Goal: Task Accomplishment & Management: Complete application form

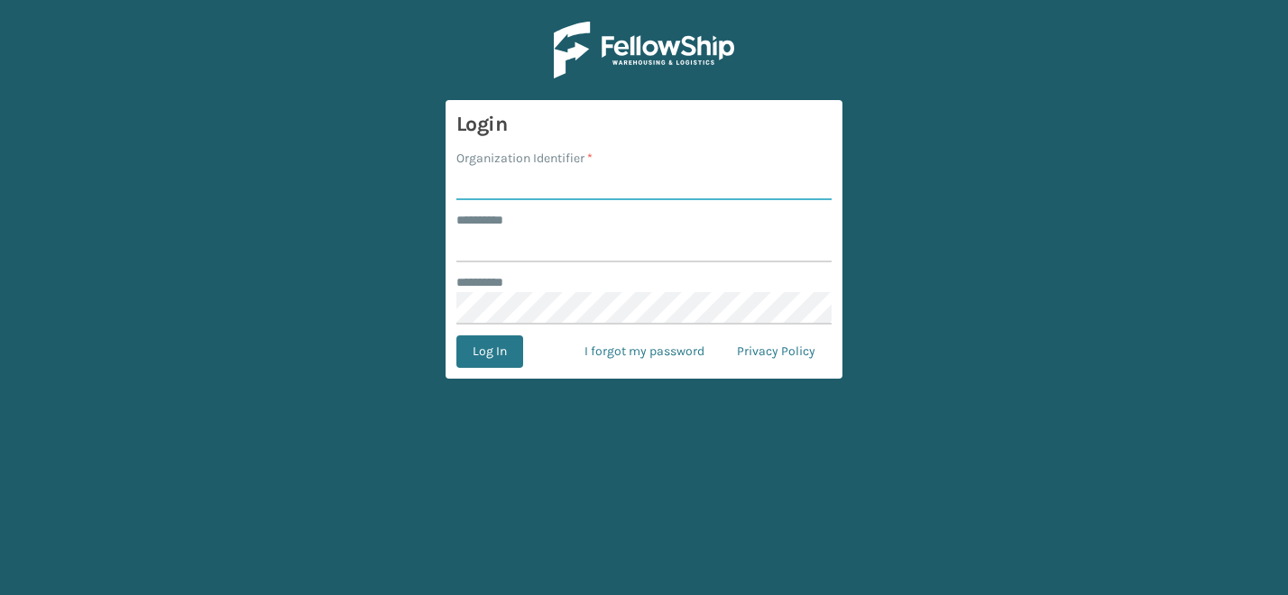
click at [510, 189] on input "Organization Identifier *" at bounding box center [644, 184] width 375 height 32
type input "CDD"
click at [585, 232] on input "******** *" at bounding box center [644, 246] width 375 height 32
type input "*******"
click at [490, 349] on button "Log In" at bounding box center [490, 352] width 67 height 32
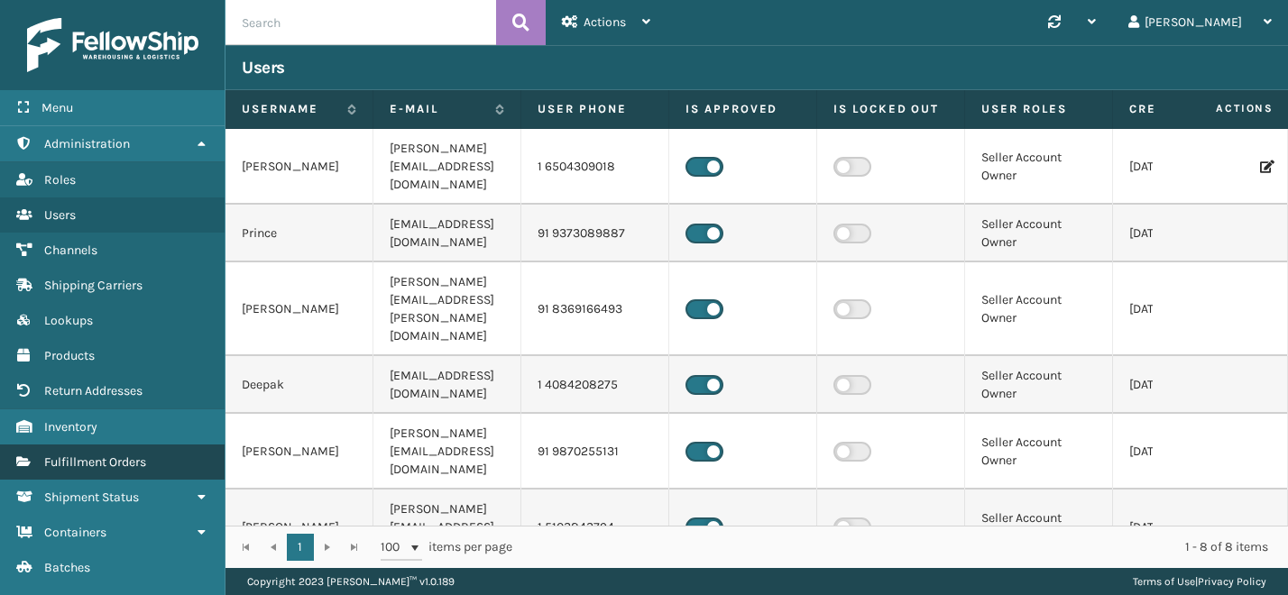
click at [127, 456] on span "Fulfillment Orders" at bounding box center [95, 462] width 102 height 15
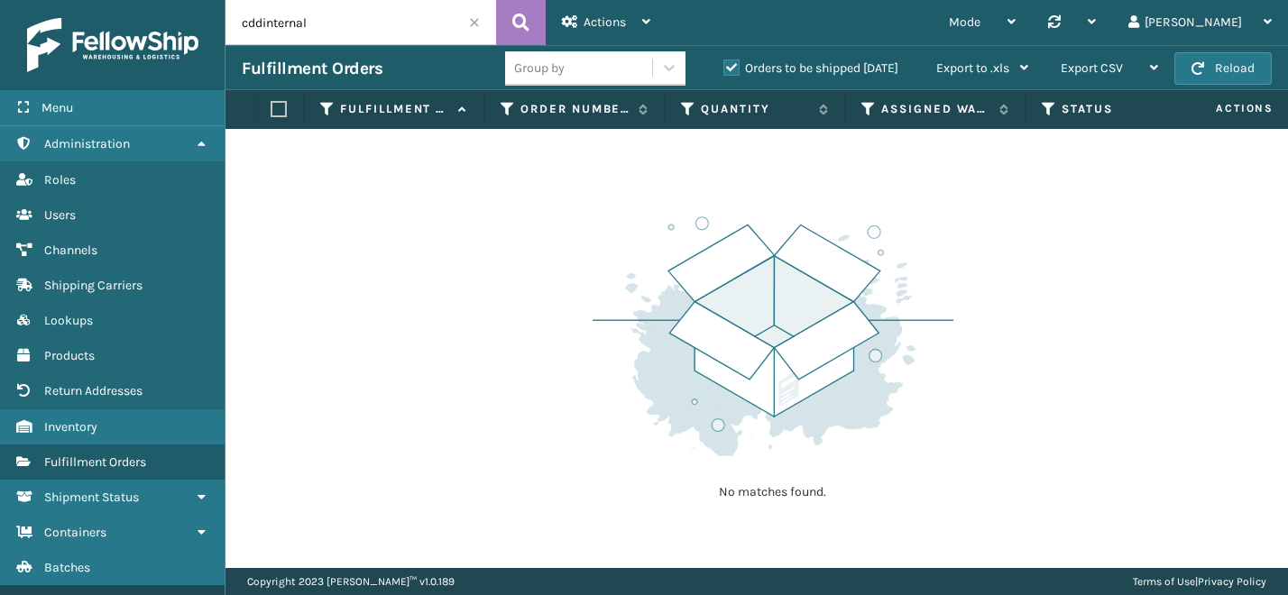
click at [171, 586] on link "Marketplace Orders ( 27403 )" at bounding box center [112, 603] width 225 height 35
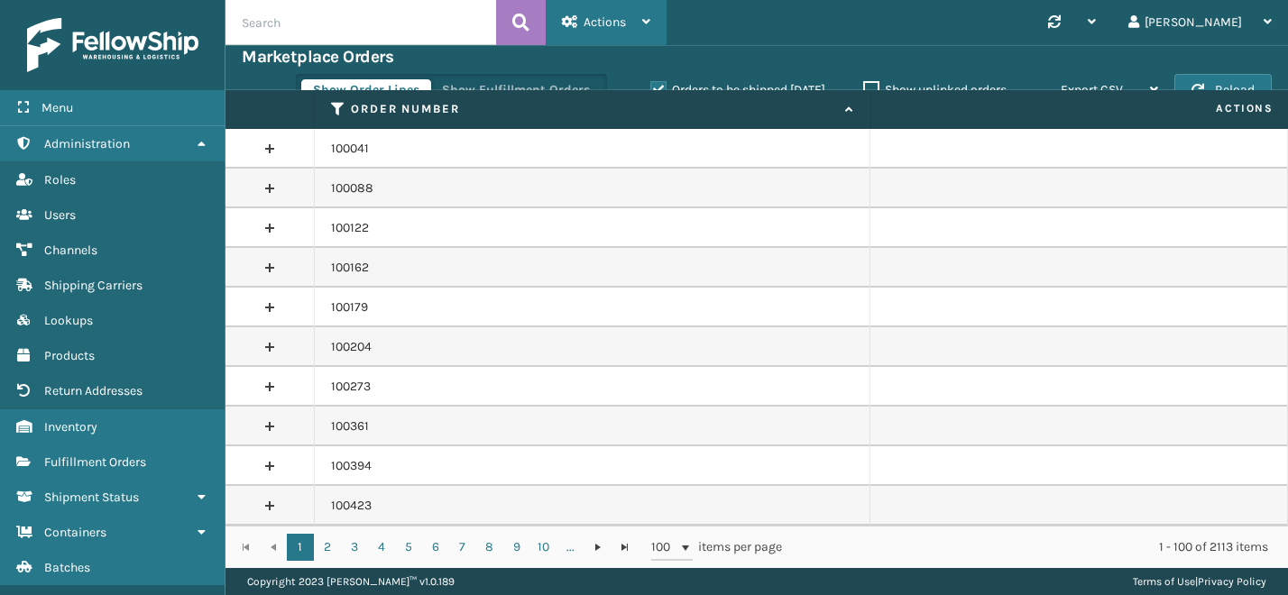
click at [643, 32] on div "Actions" at bounding box center [606, 22] width 88 height 45
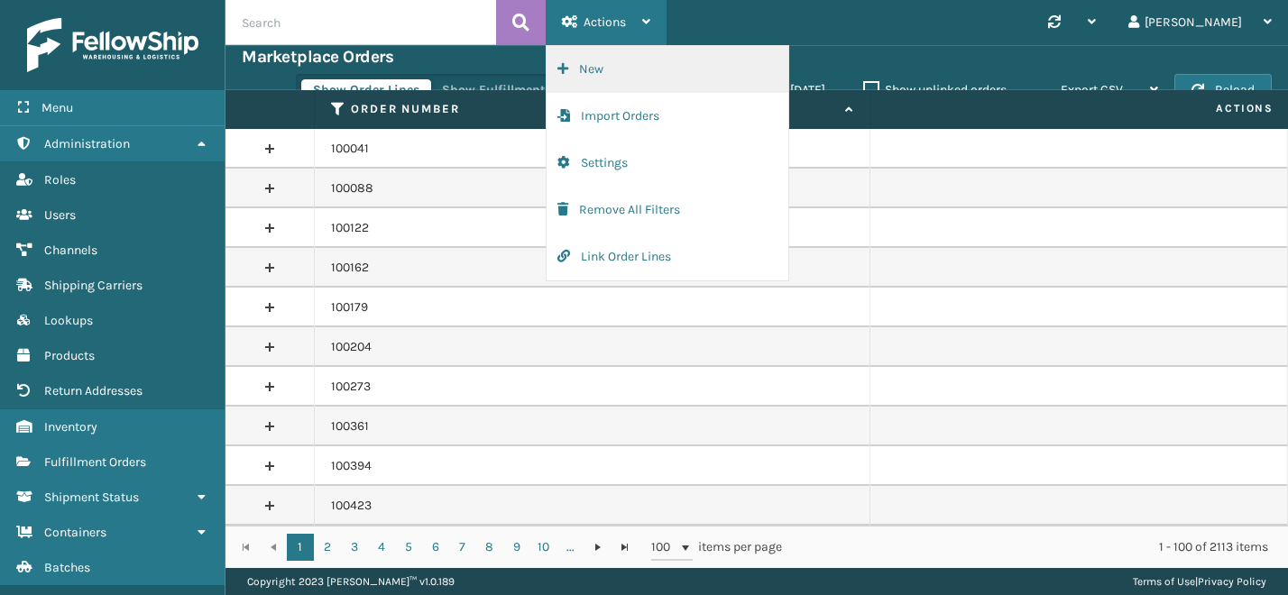
click at [615, 75] on button "New" at bounding box center [668, 69] width 242 height 47
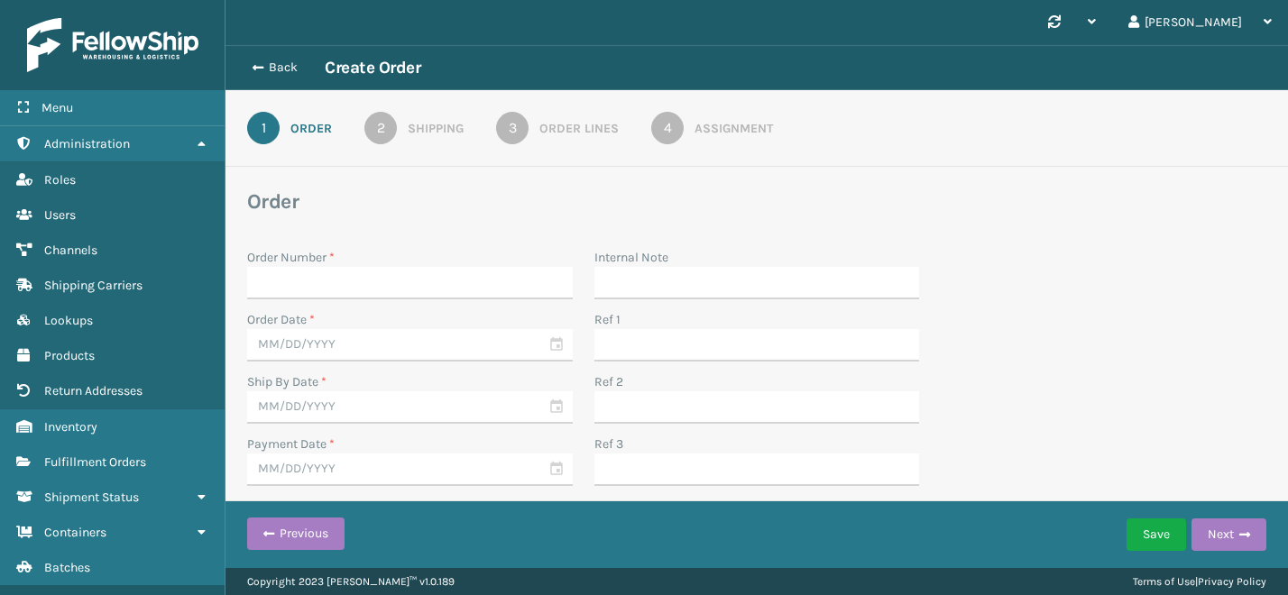
click at [420, 274] on input "Order Number *" at bounding box center [410, 283] width 326 height 32
type input "840307138491"
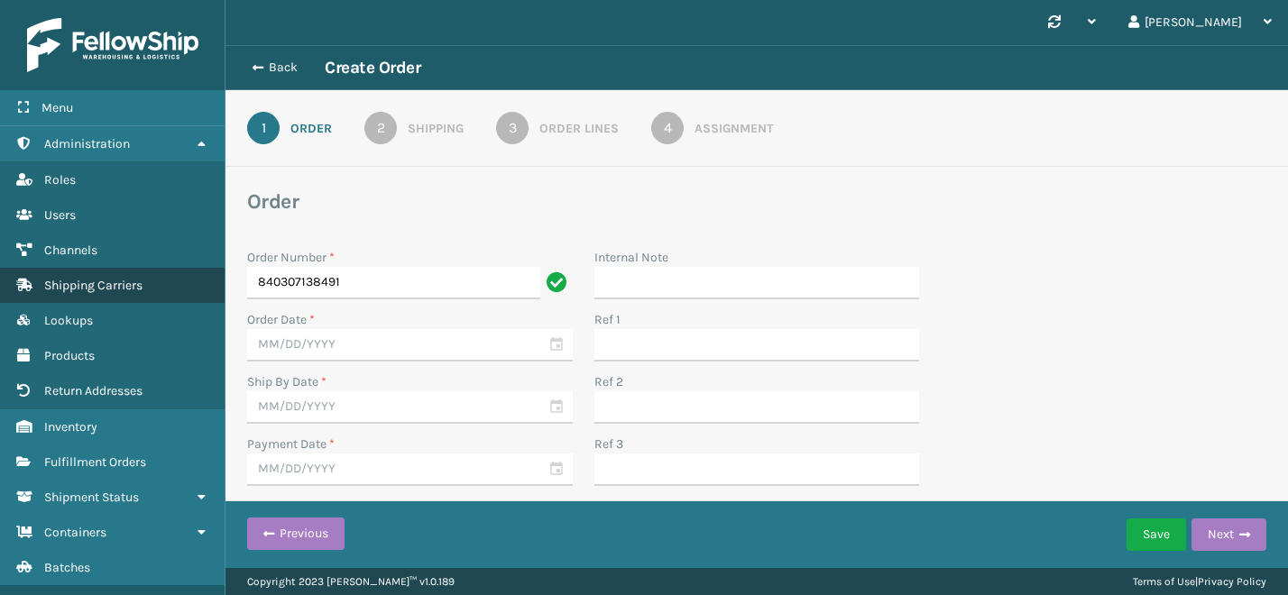
drag, startPoint x: 421, startPoint y: 285, endPoint x: 165, endPoint y: 285, distance: 256.2
click at [165, 0] on div "Menu Administration Roles Users Channels Shipping Carriers Lookups Products Ret…" at bounding box center [644, 0] width 1288 height 0
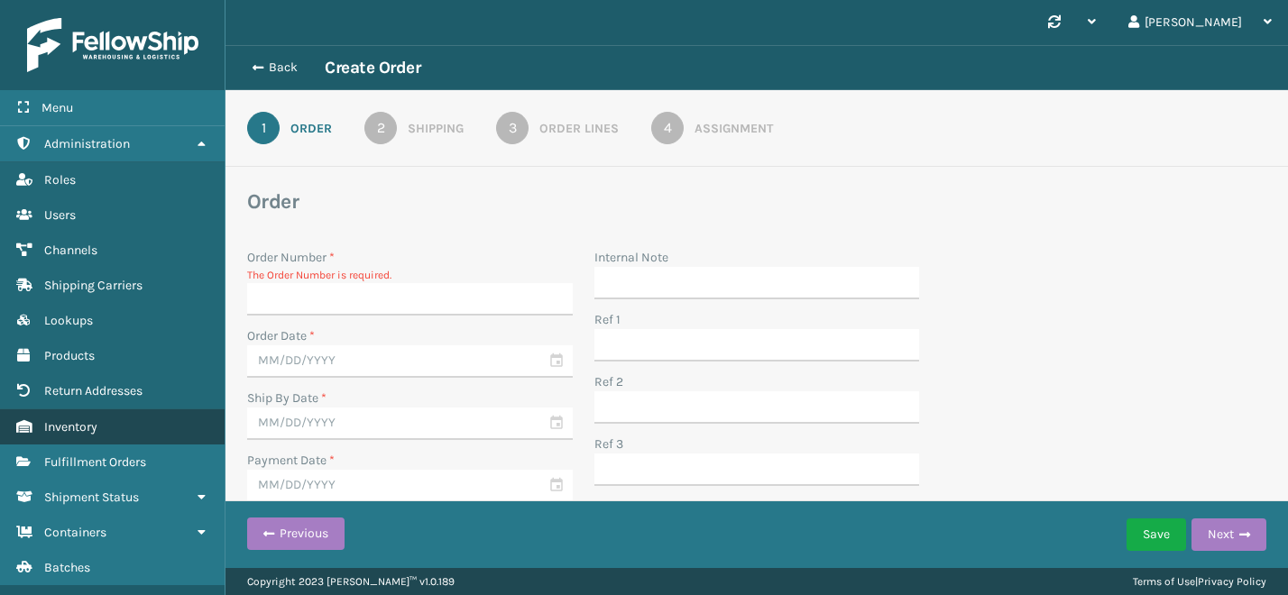
click at [92, 435] on link "Inventory" at bounding box center [112, 427] width 225 height 35
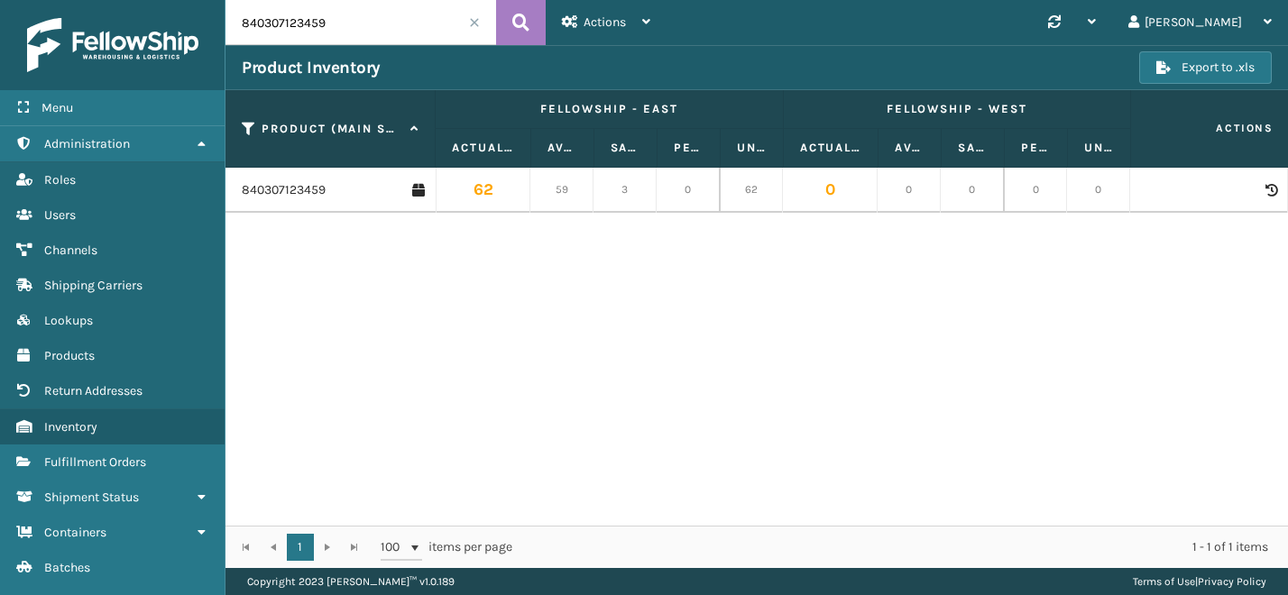
click at [351, 19] on input "840307123459" at bounding box center [361, 22] width 271 height 45
paste input "38491"
type input "840307138491"
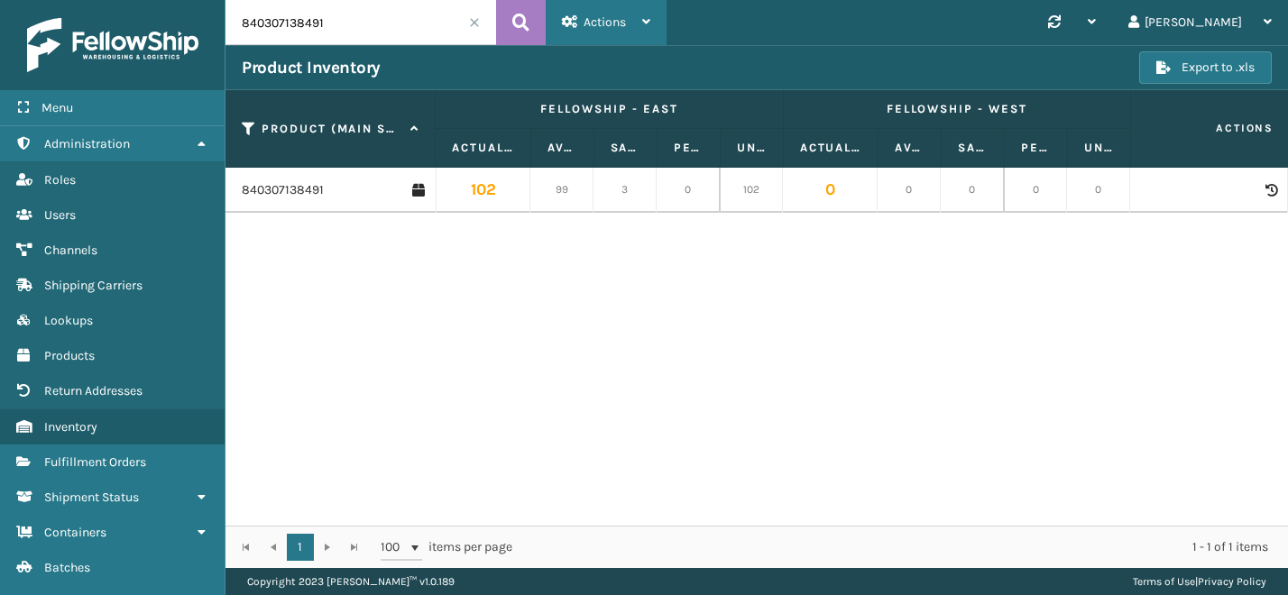
click at [644, 21] on icon at bounding box center [646, 21] width 8 height 13
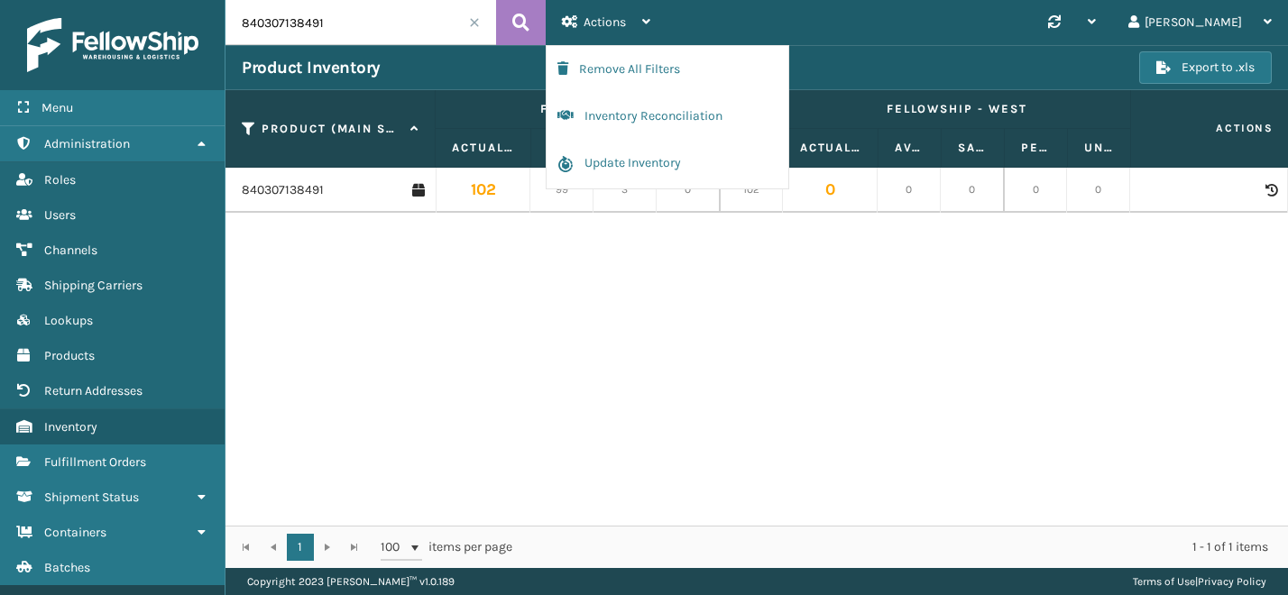
click at [137, 595] on span "Marketplace Orders" at bounding box center [99, 602] width 111 height 15
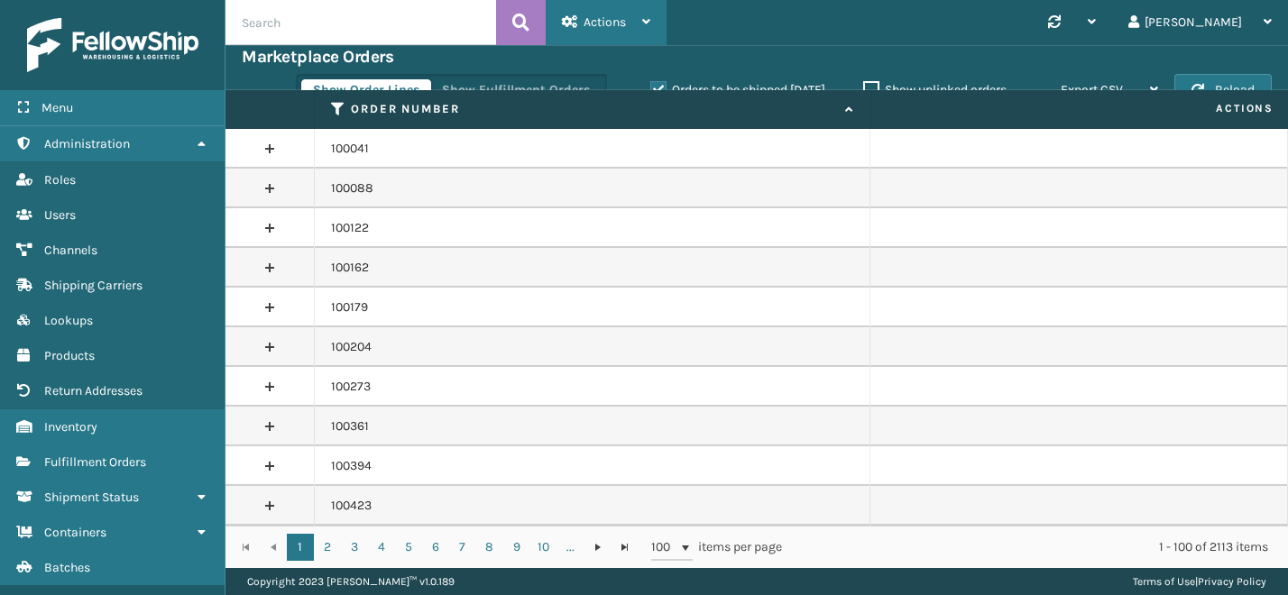
click at [616, 32] on div "Actions" at bounding box center [606, 22] width 88 height 45
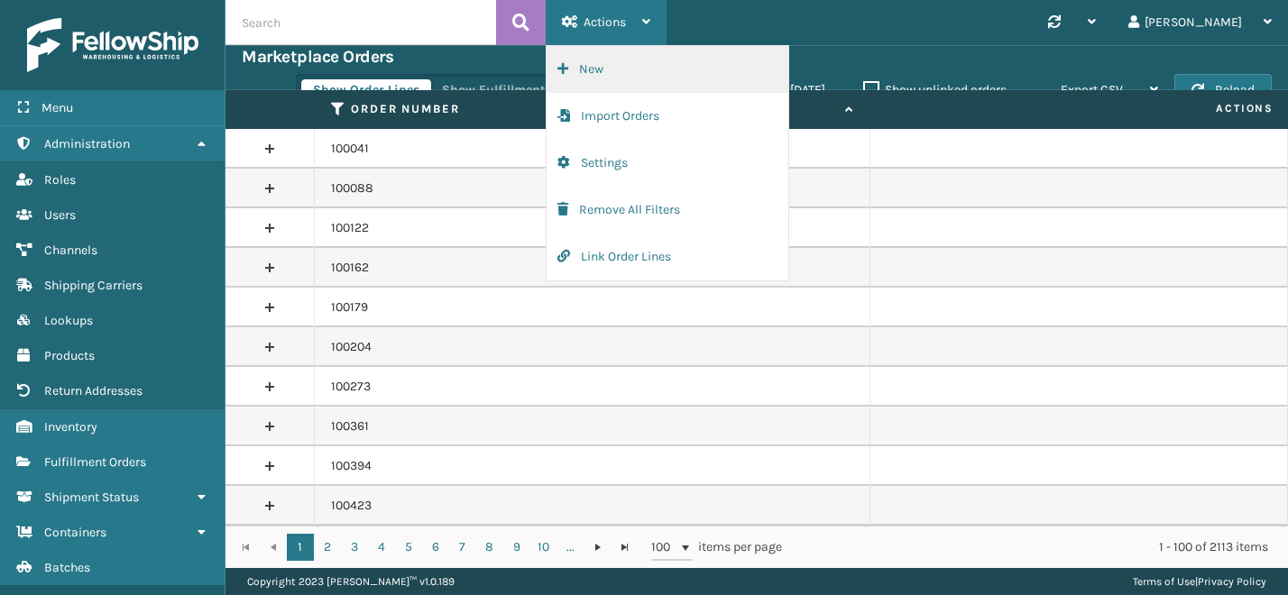
click at [607, 67] on button "New" at bounding box center [668, 69] width 242 height 47
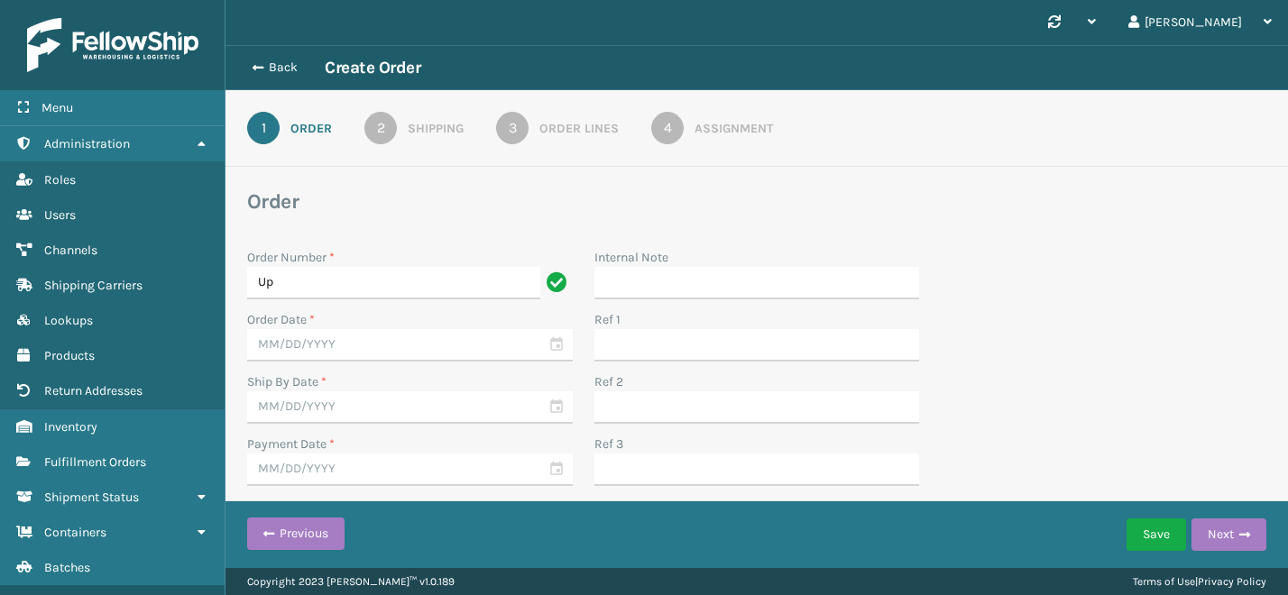
type input "U"
type input "CDD- Internal"
click at [424, 341] on input "text" at bounding box center [410, 345] width 326 height 32
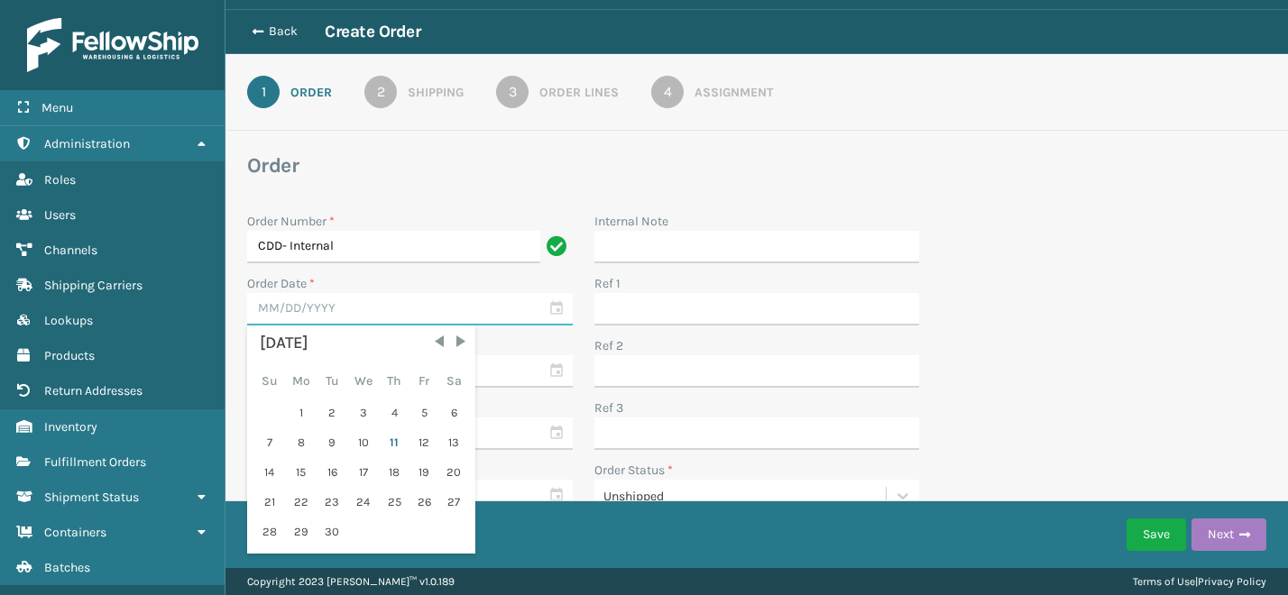
scroll to position [41, 0]
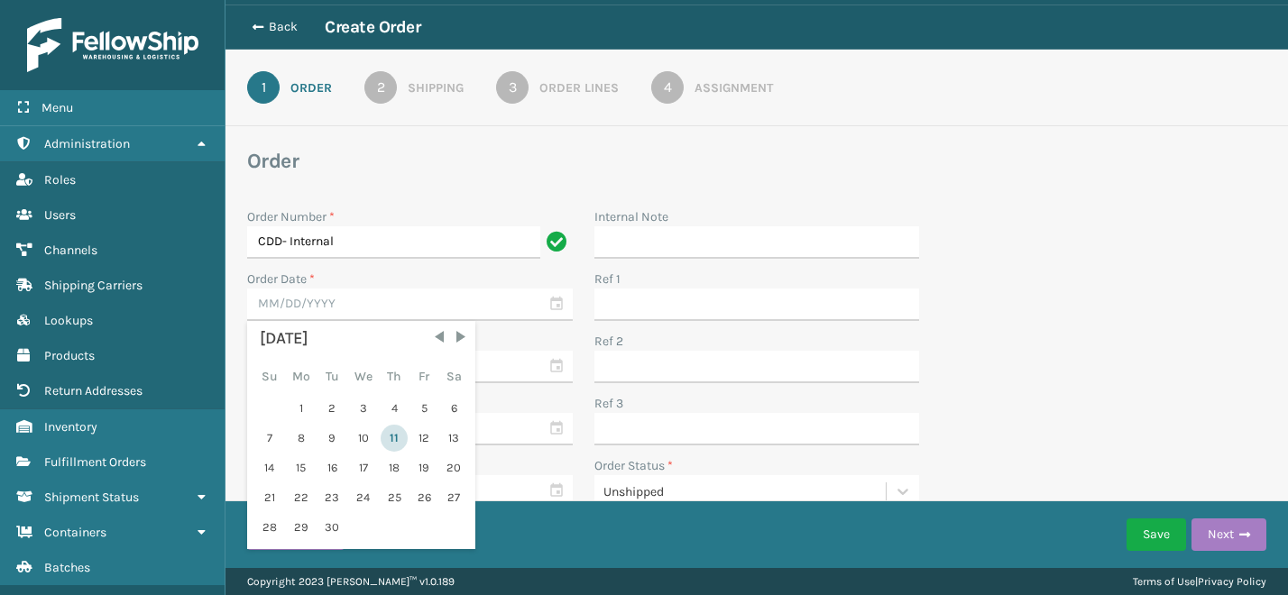
click at [396, 438] on div "11" at bounding box center [394, 438] width 27 height 27
type input "[DATE]"
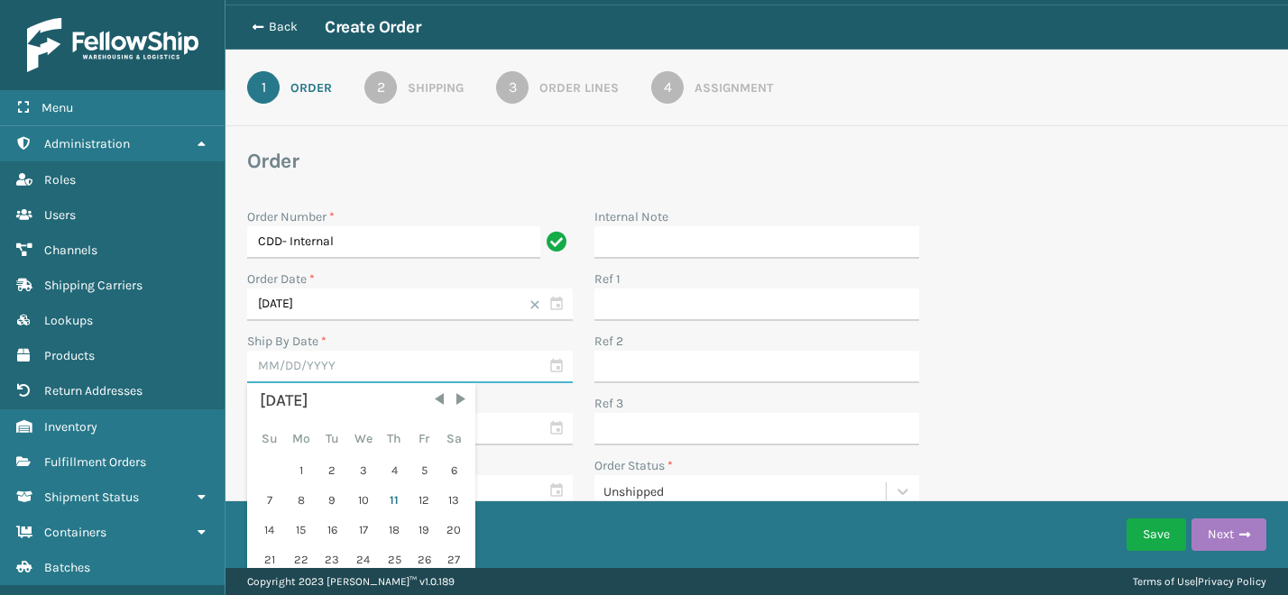
click at [342, 365] on input "text" at bounding box center [410, 367] width 326 height 32
click at [398, 503] on div "11" at bounding box center [394, 500] width 27 height 27
type input "[DATE]"
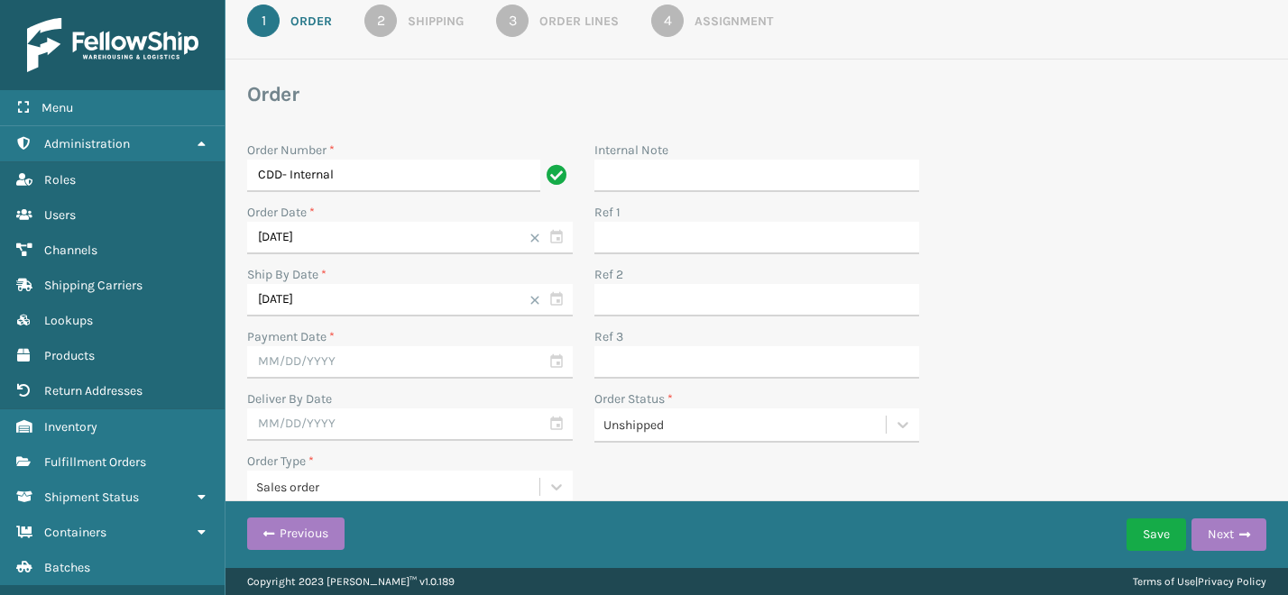
scroll to position [111, 0]
click at [636, 421] on div "Unshipped" at bounding box center [746, 421] width 285 height 19
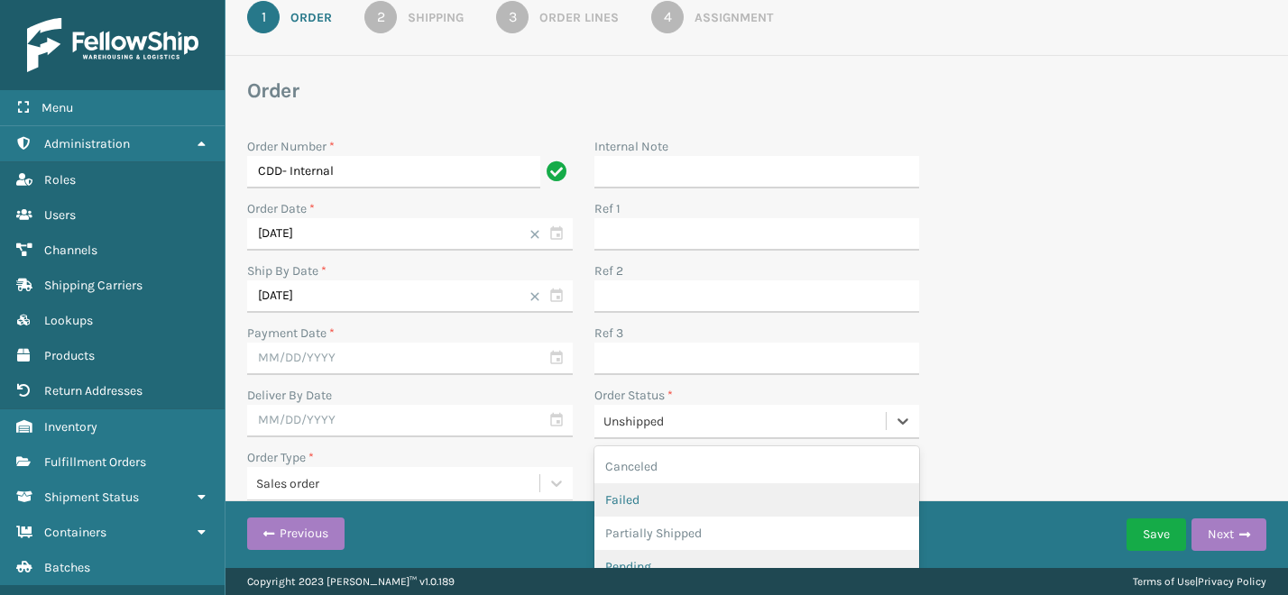
scroll to position [66, 0]
click at [659, 503] on div "Pending" at bounding box center [758, 500] width 326 height 33
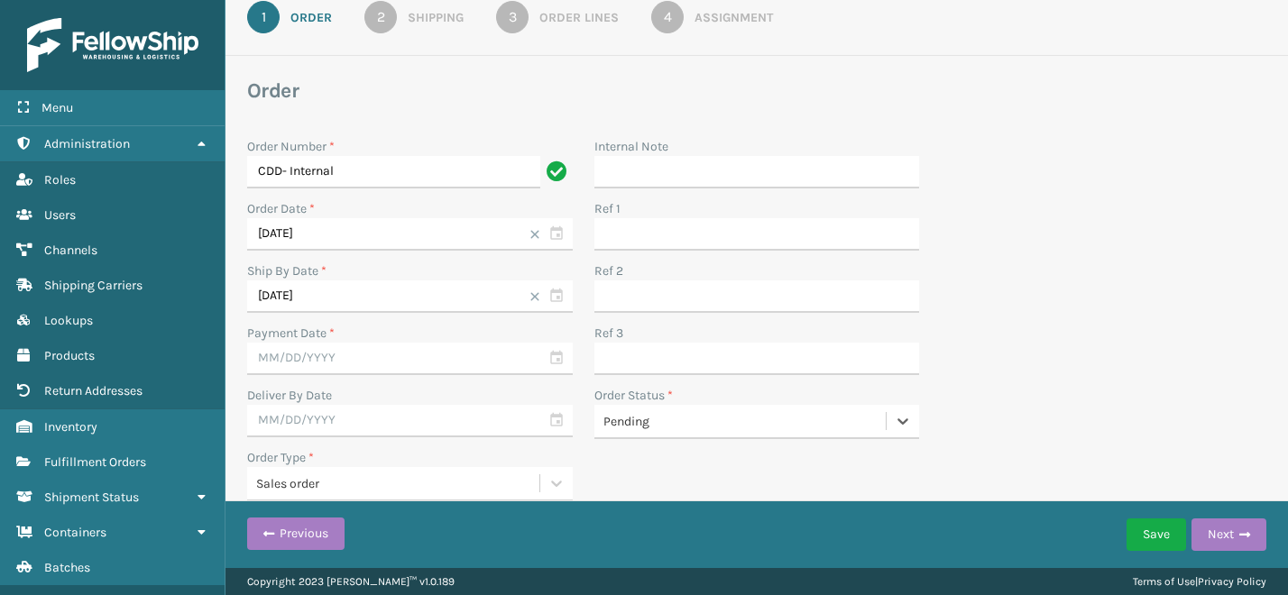
click at [671, 421] on div "Pending" at bounding box center [746, 421] width 285 height 19
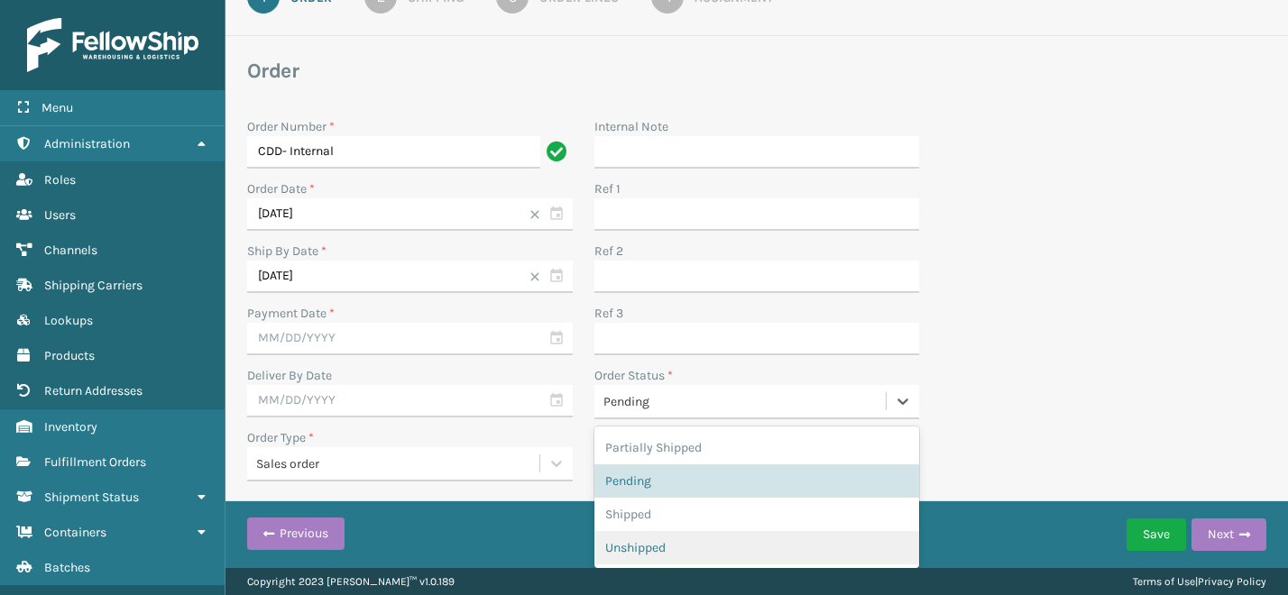
click at [659, 550] on div "Unshipped" at bounding box center [758, 547] width 326 height 33
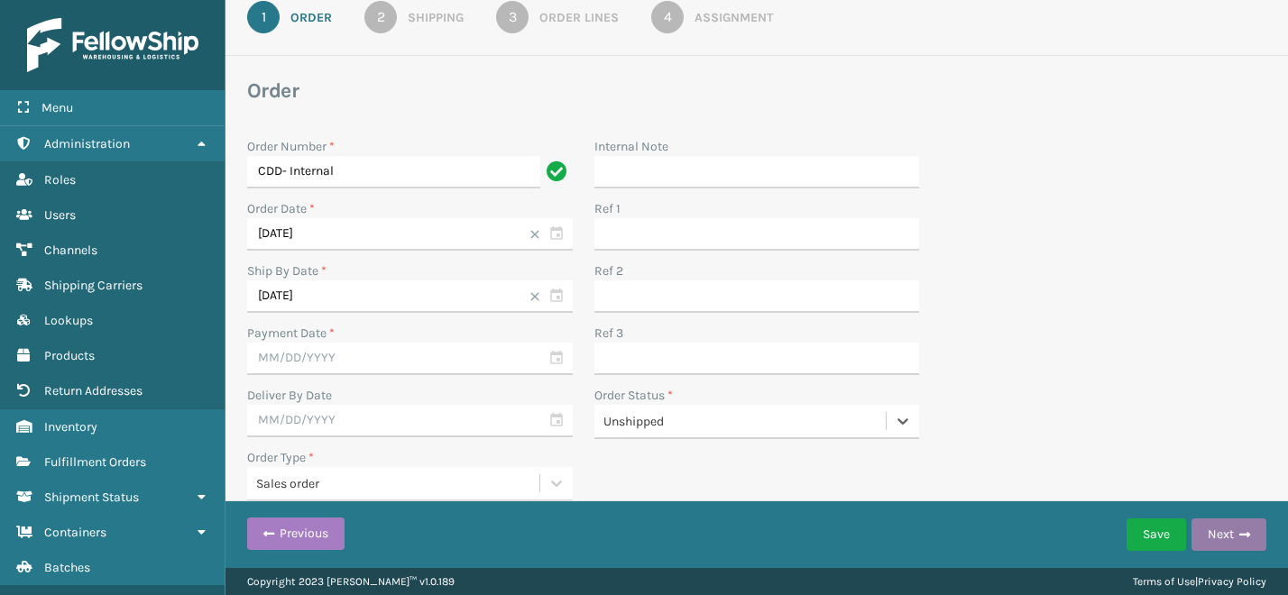
click at [1236, 527] on button "Next" at bounding box center [1229, 535] width 75 height 32
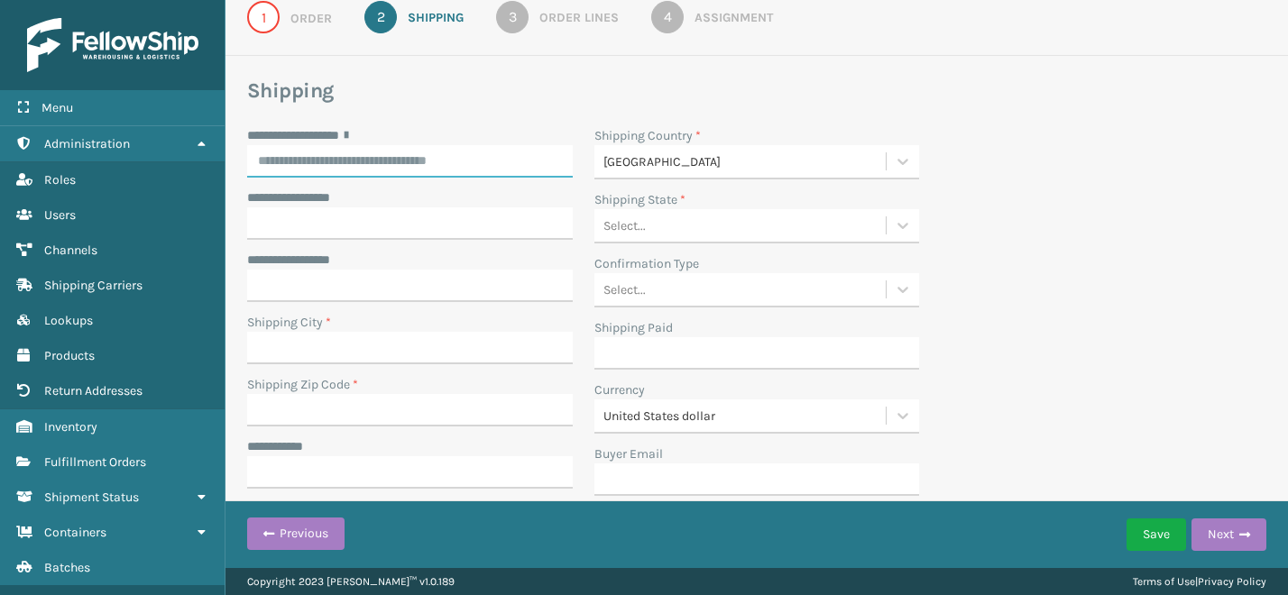
click at [412, 156] on input "**********" at bounding box center [410, 161] width 326 height 32
type input "**********"
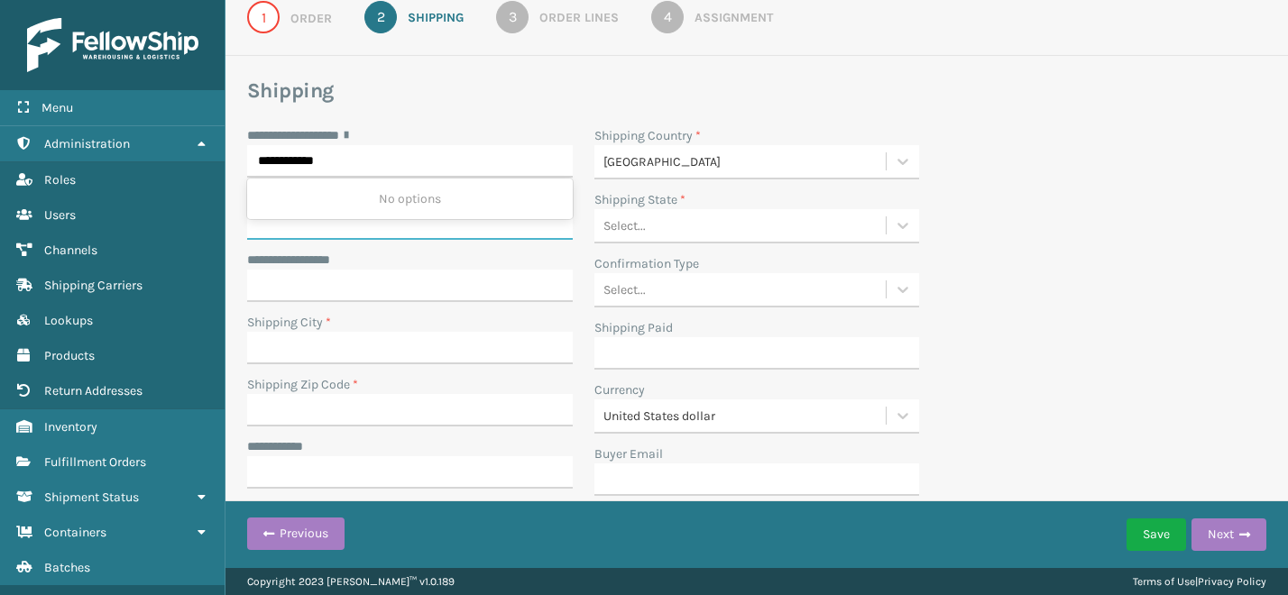
type input "**********"
type input "[GEOGRAPHIC_DATA]"
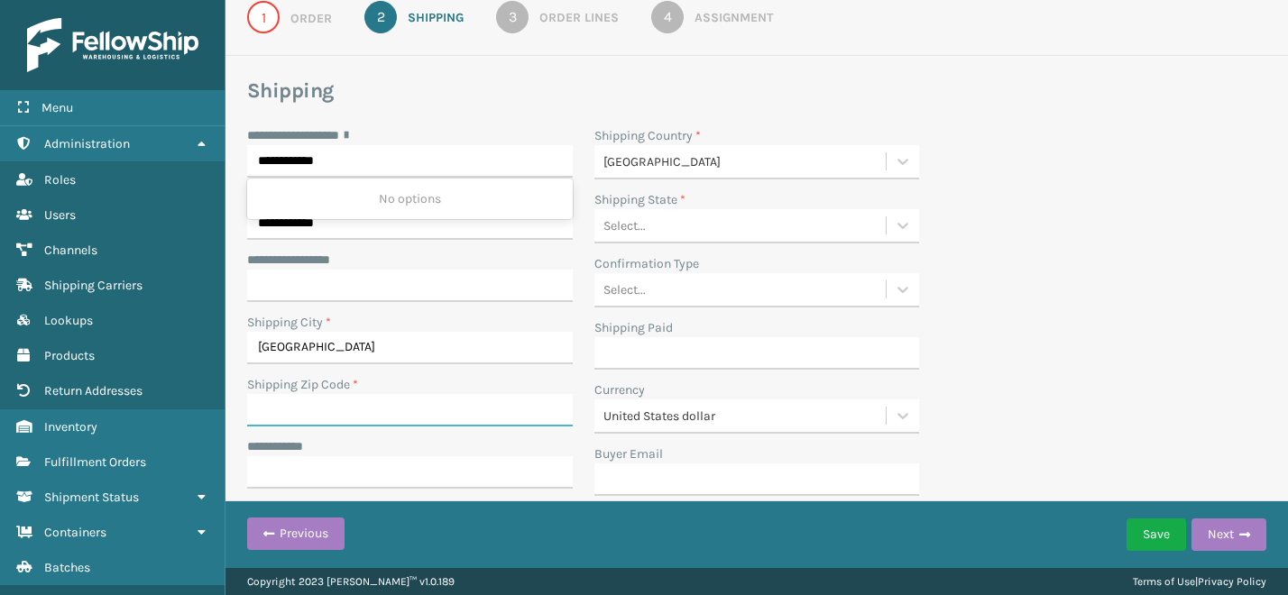
type input "46075"
type input "**********"
type input "[GEOGRAPHIC_DATA]"
type input "[US_STATE]"
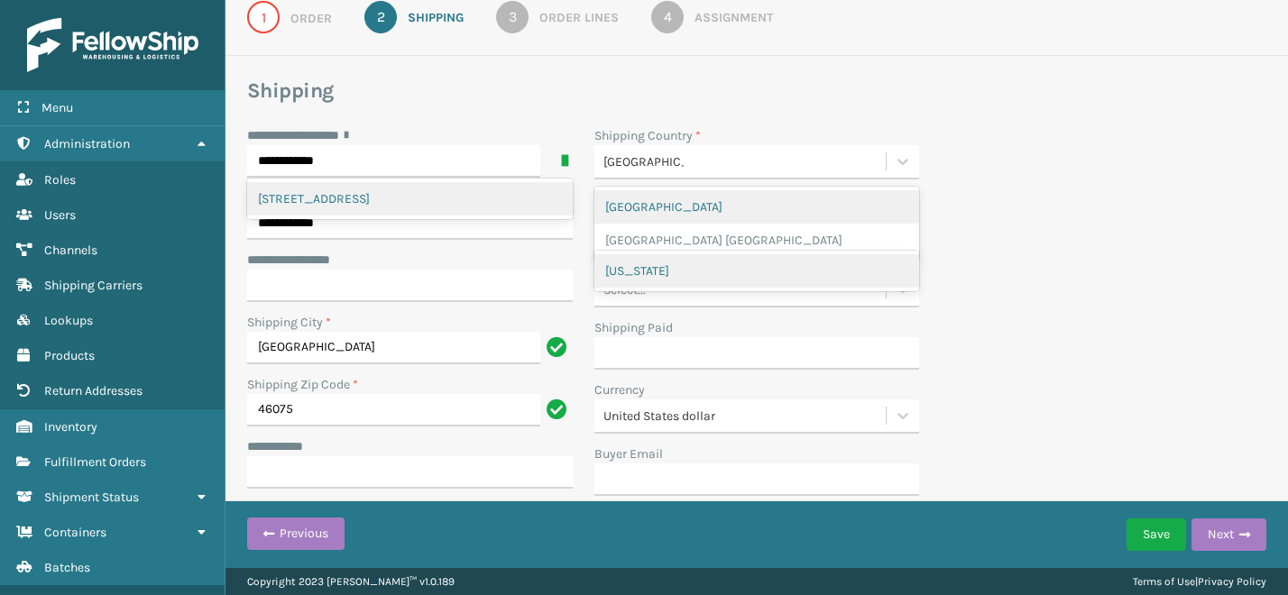
click at [628, 202] on div "[GEOGRAPHIC_DATA]" at bounding box center [758, 206] width 326 height 33
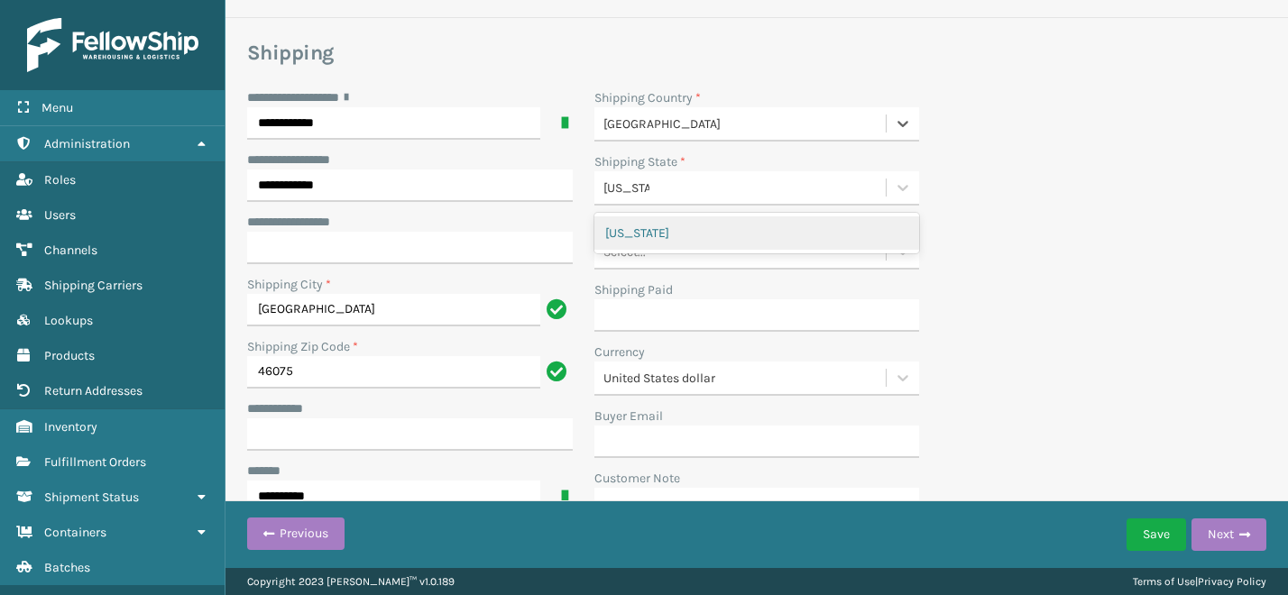
scroll to position [161, 0]
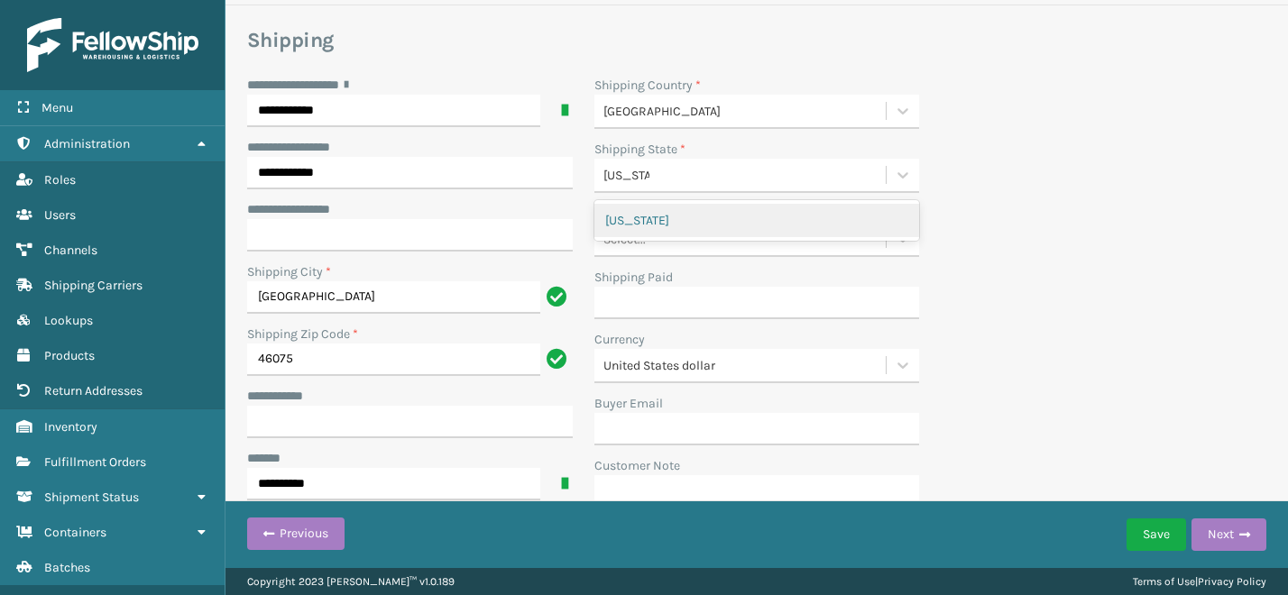
click at [1076, 208] on div "**********" at bounding box center [756, 297] width 1041 height 443
click at [696, 217] on div "[US_STATE]" at bounding box center [758, 220] width 326 height 33
click at [702, 242] on div "Select..." at bounding box center [741, 240] width 292 height 30
click at [1109, 304] on div "**********" at bounding box center [756, 297] width 1041 height 443
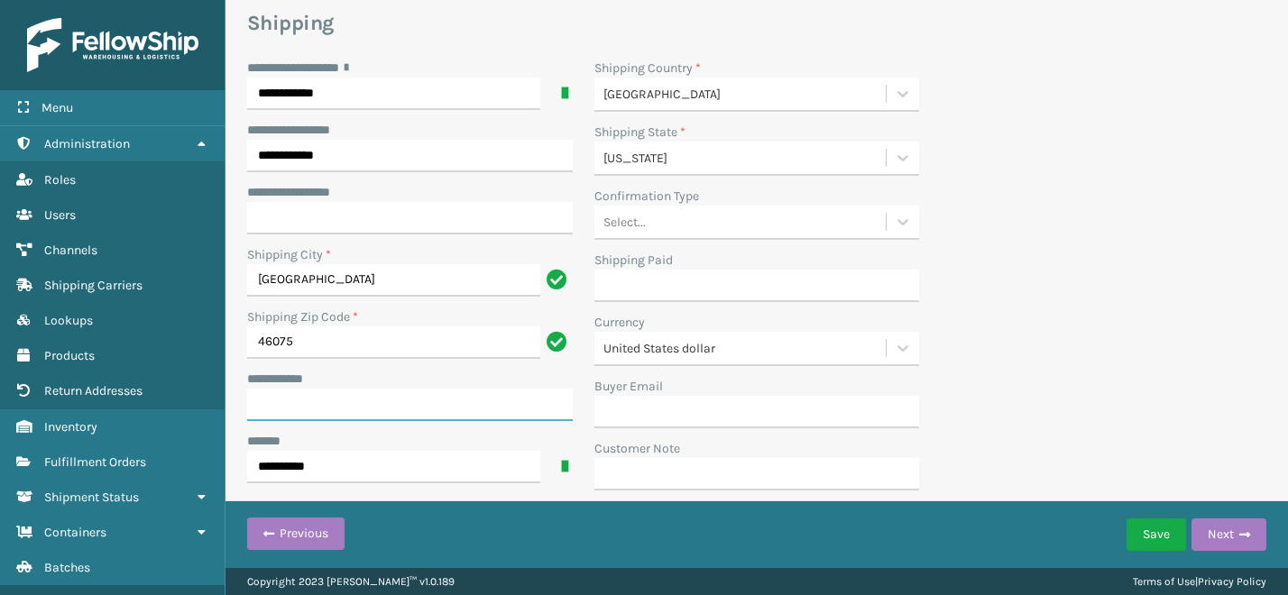
click at [343, 413] on input "**********" at bounding box center [410, 405] width 326 height 32
type input "******"
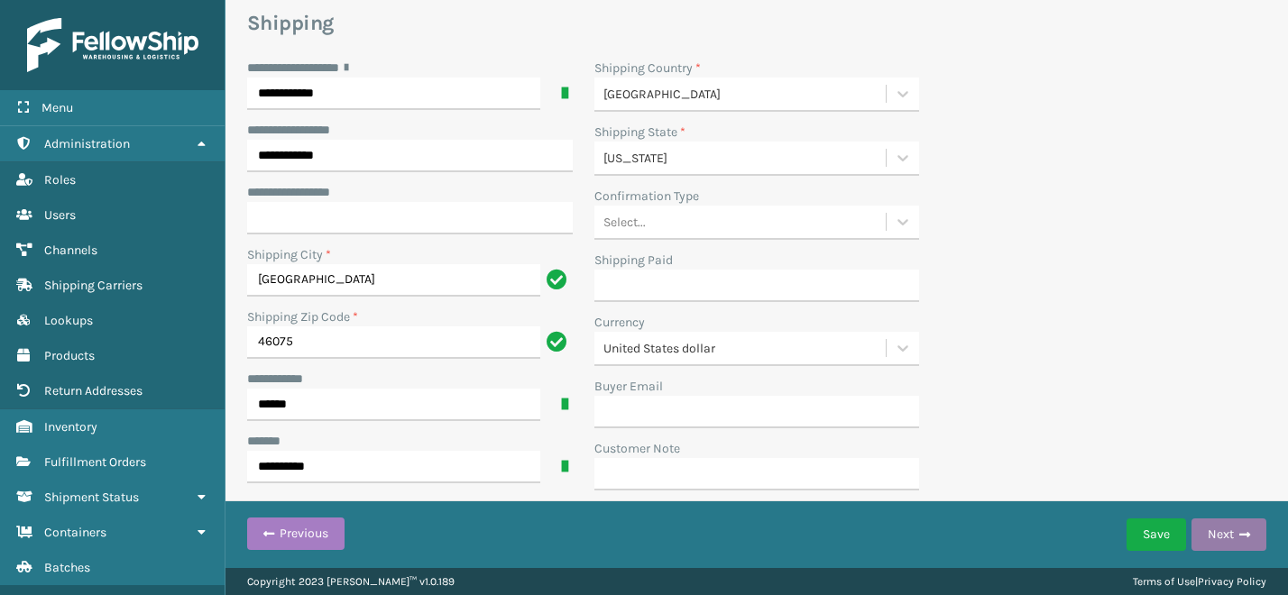
click at [1227, 537] on button "Next" at bounding box center [1229, 535] width 75 height 32
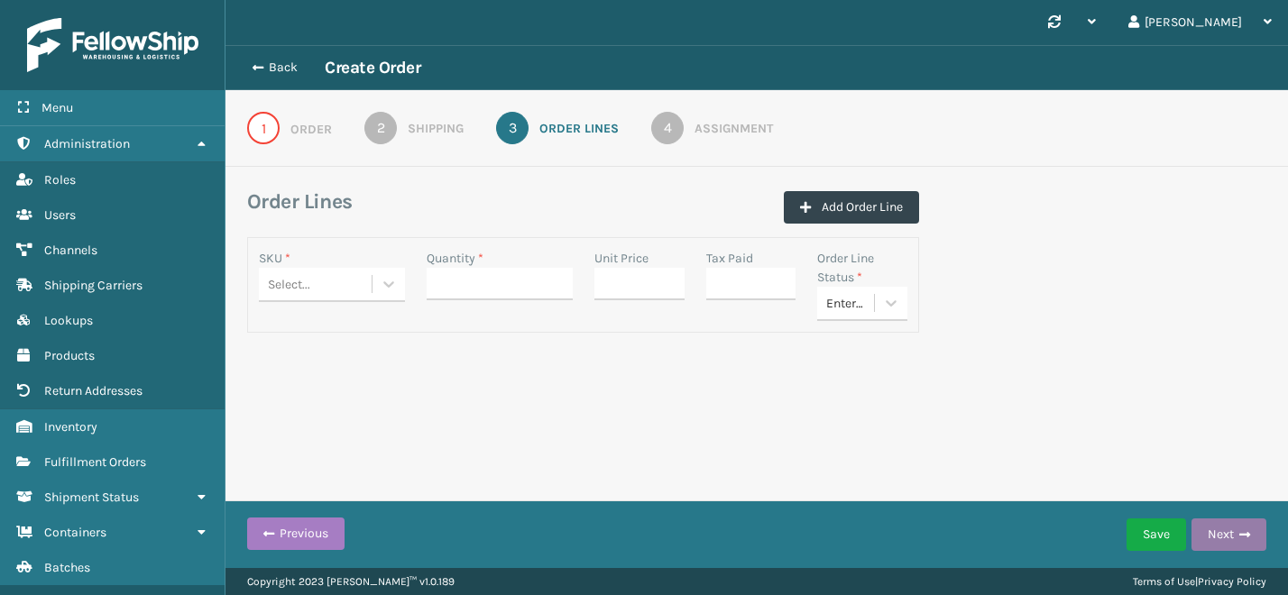
scroll to position [0, 0]
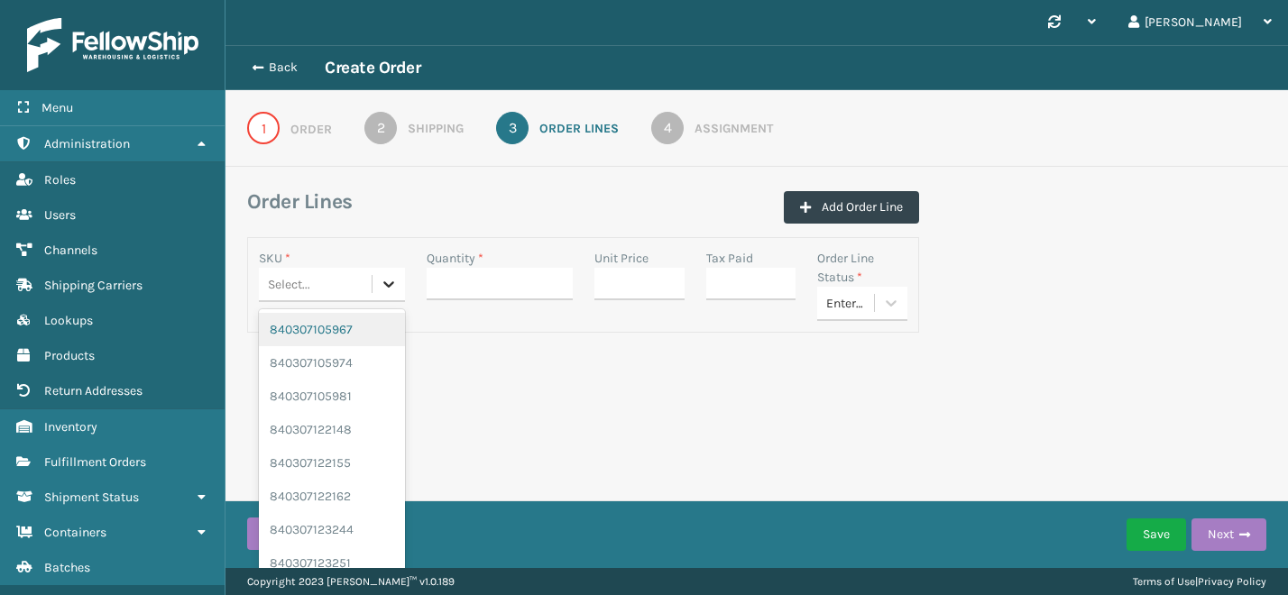
click at [385, 291] on icon at bounding box center [389, 284] width 18 height 18
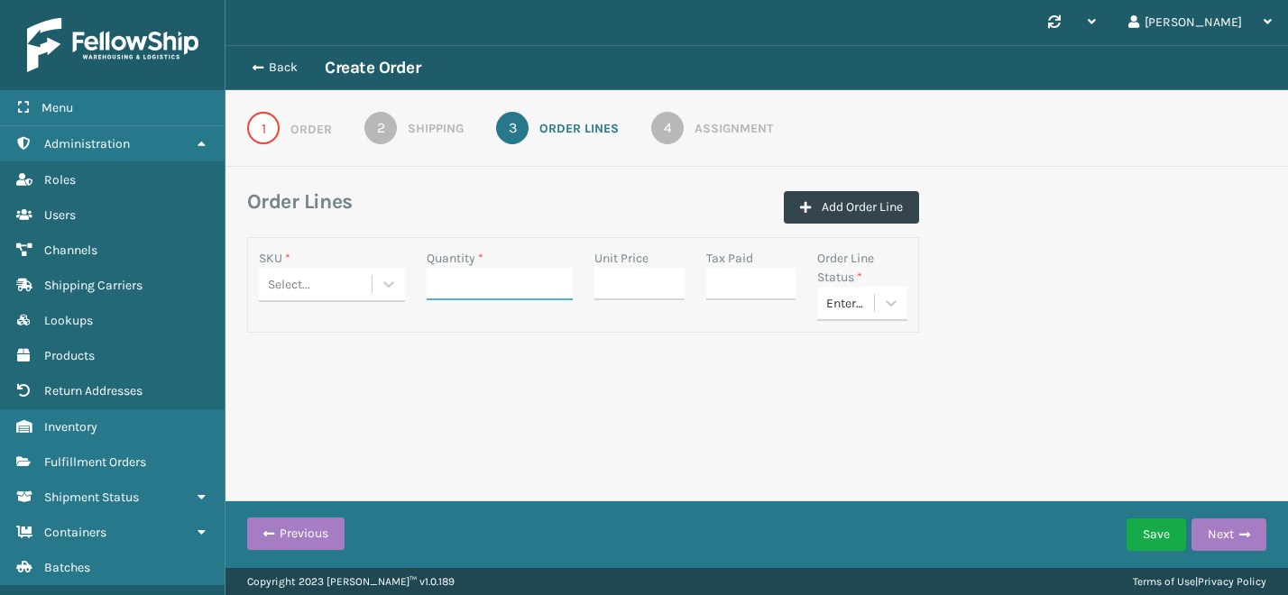
click at [479, 291] on input "Quantity *" at bounding box center [500, 284] width 146 height 32
click at [306, 287] on div "Select..." at bounding box center [289, 284] width 42 height 19
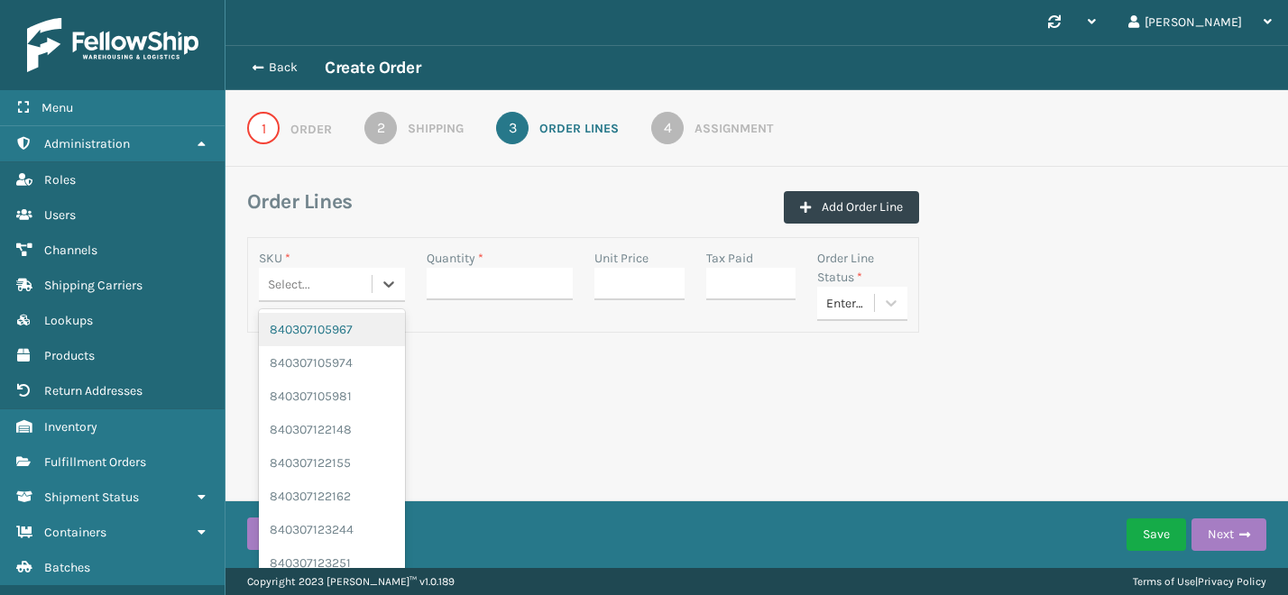
paste input "840307138491"
type input "840307138491"
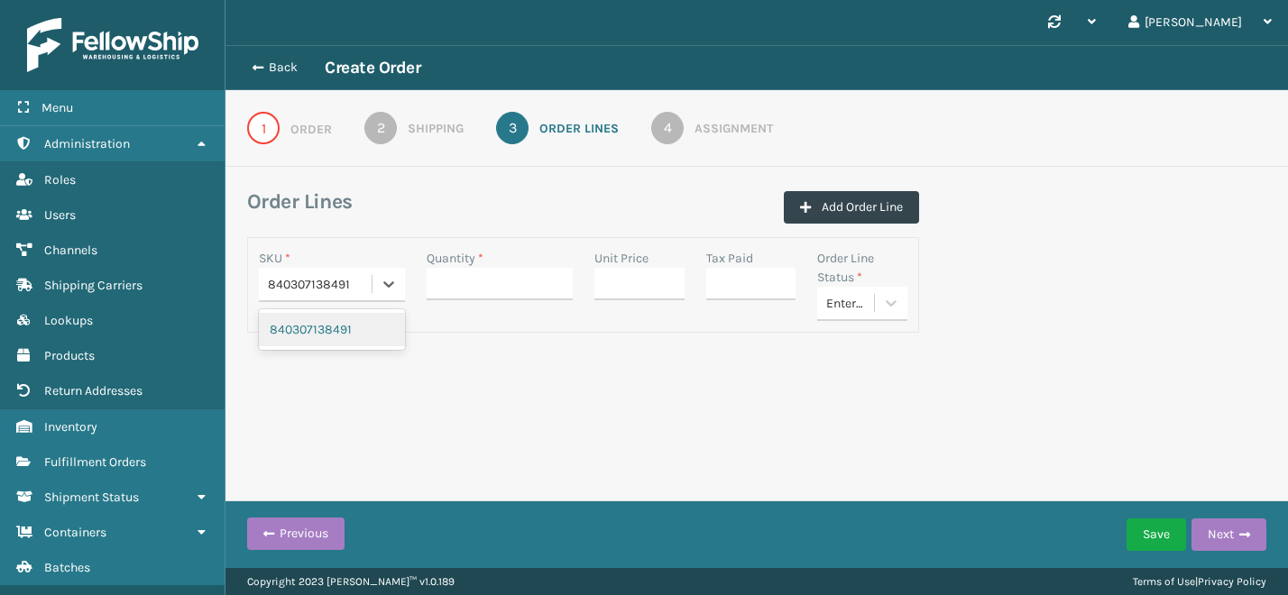
click at [351, 336] on div "840307138491" at bounding box center [332, 329] width 146 height 33
click at [471, 288] on input "Quantity *" at bounding box center [500, 284] width 146 height 32
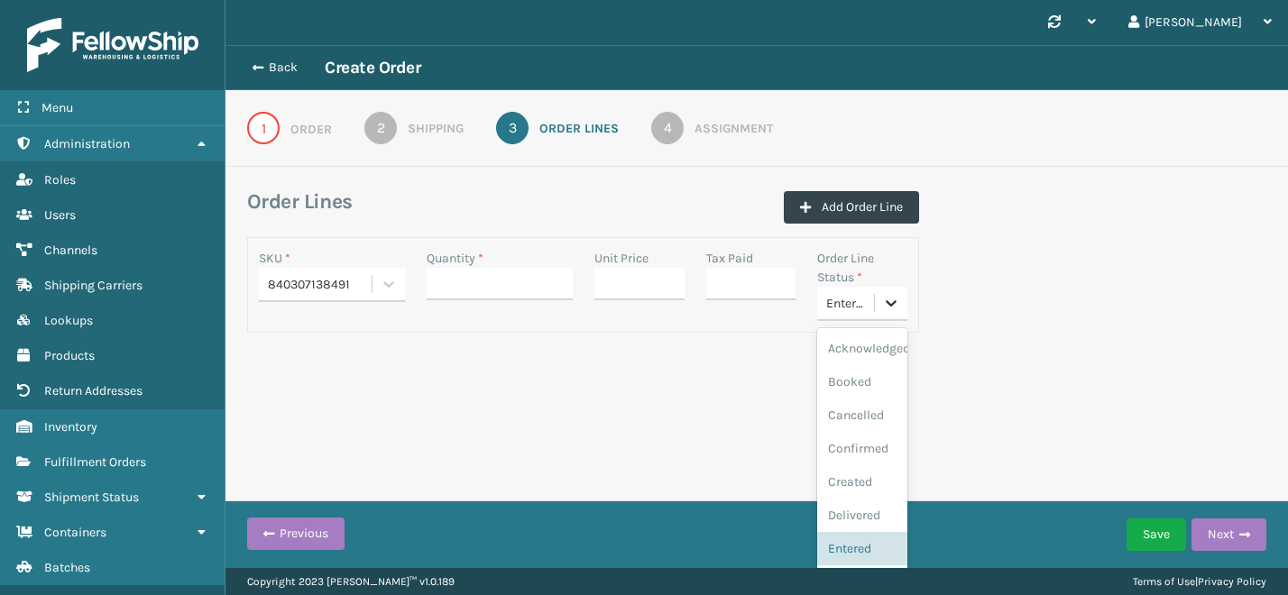
click at [903, 307] on div at bounding box center [891, 303] width 32 height 32
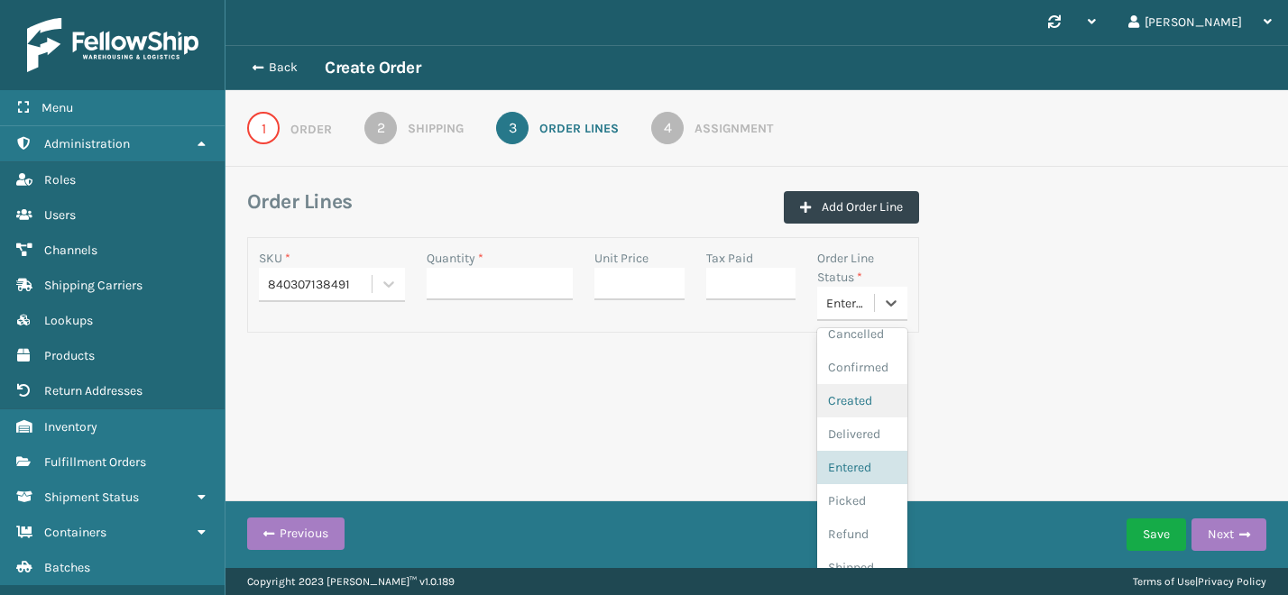
click at [866, 401] on div "Created" at bounding box center [862, 400] width 90 height 33
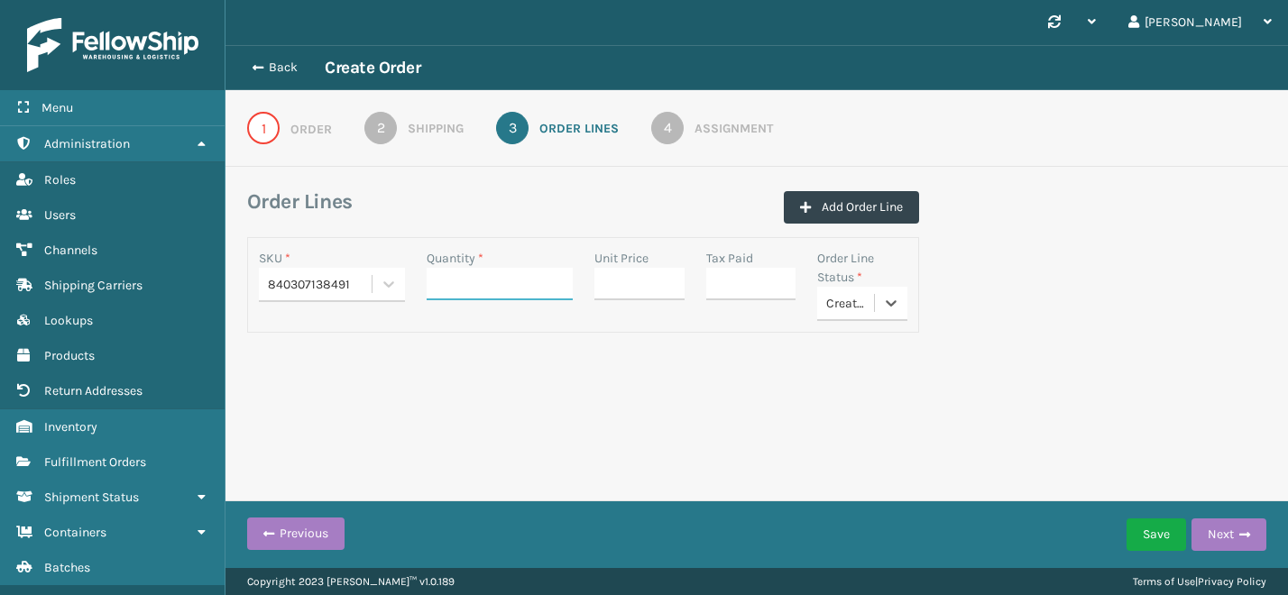
click at [463, 285] on input "Quantity *" at bounding box center [500, 284] width 146 height 32
click at [532, 374] on div "Back Create Order 1 Order 2 Shipping 3 Order Lines 4 Assignment Order Lines Add…" at bounding box center [757, 225] width 1063 height 360
drag, startPoint x: 461, startPoint y: 277, endPoint x: 382, endPoint y: 277, distance: 79.4
click at [382, 277] on div "SKU * 840307138491 Quantity * 8 Unit Price Tax Paid Order Line Status * Created" at bounding box center [583, 285] width 670 height 72
type input "3"
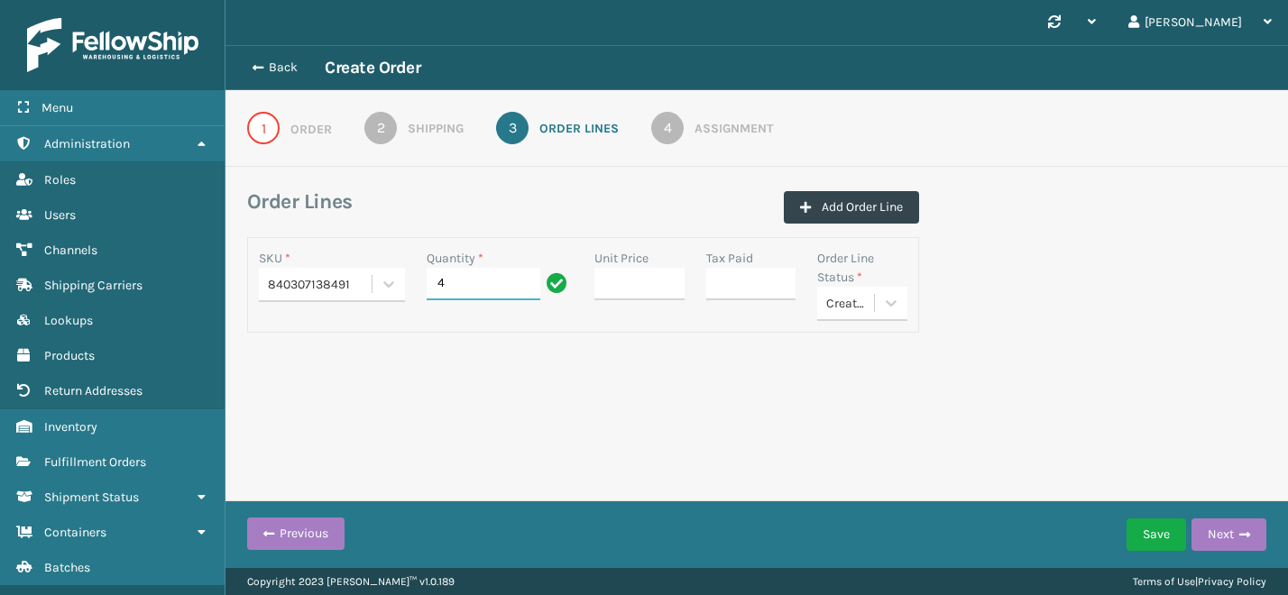
type input "4"
click at [438, 356] on div "Back Create Order 1 Order 2 Shipping 3 Order Lines 4 Assignment Order Lines Add…" at bounding box center [757, 225] width 1063 height 360
click at [829, 210] on button "Add Order Line" at bounding box center [851, 207] width 135 height 32
click at [320, 427] on div "Select..." at bounding box center [315, 418] width 113 height 30
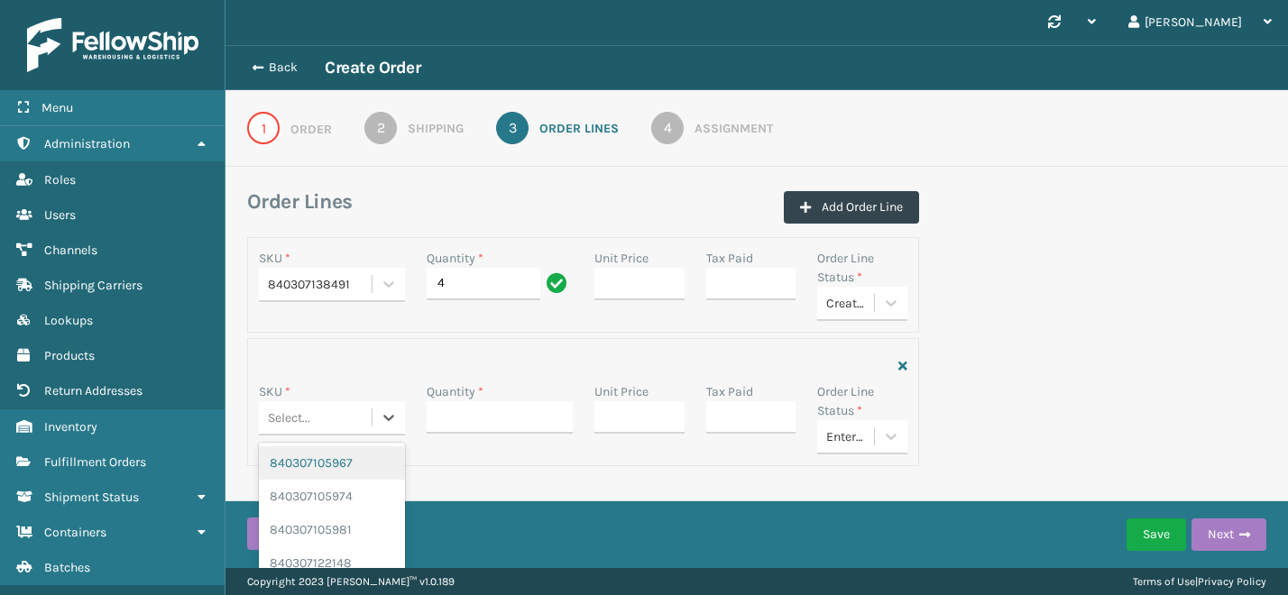
paste input "840307126931"
type input "840307126931"
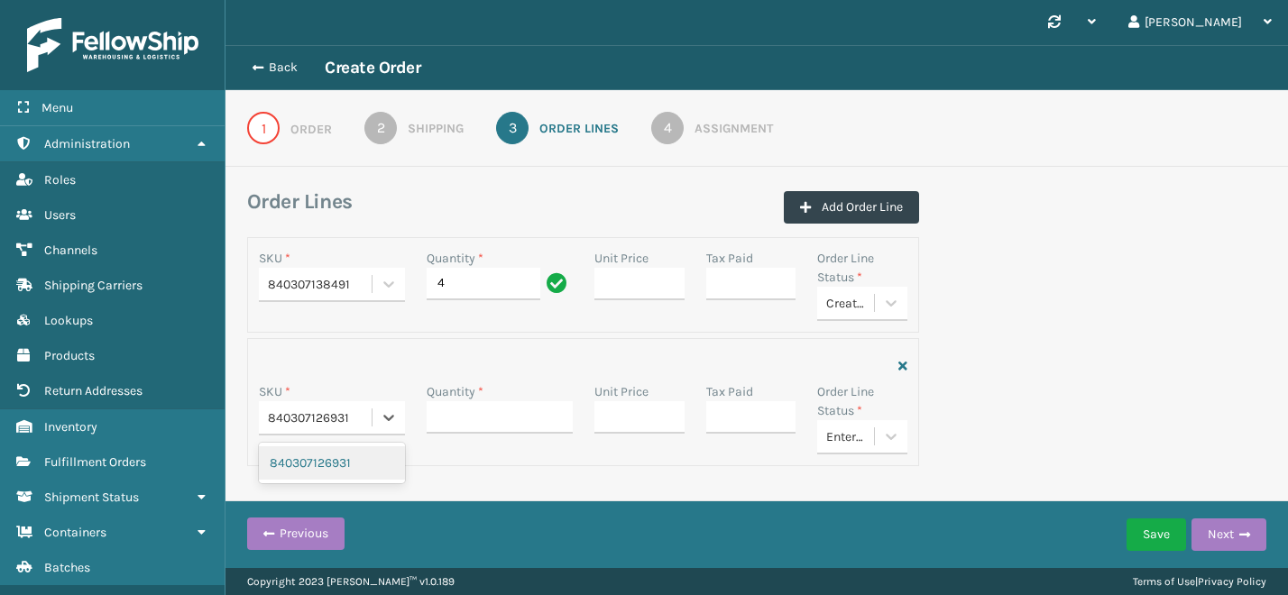
click at [329, 475] on div "840307126931" at bounding box center [332, 463] width 146 height 33
click at [465, 415] on input "Quantity *" at bounding box center [500, 417] width 146 height 32
type input "2"
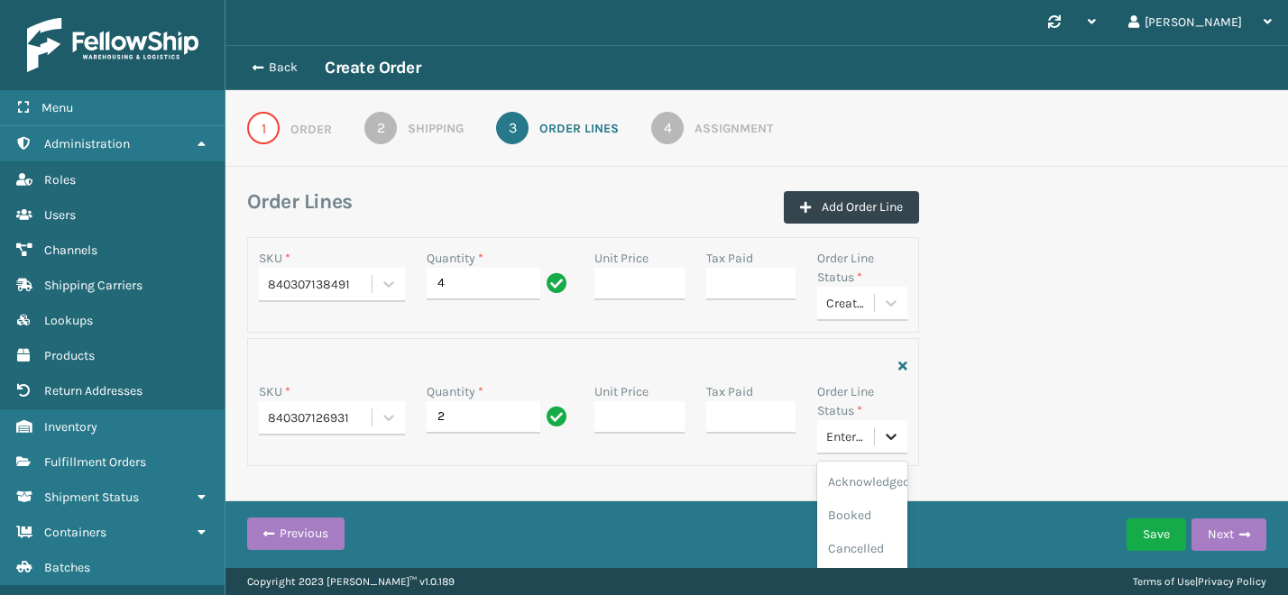
click at [882, 445] on icon at bounding box center [891, 437] width 18 height 18
click at [863, 538] on div "Created" at bounding box center [862, 538] width 90 height 33
click at [1022, 323] on div "Order Lines Add Order Line SKU * 840307138491 Quantity * 4 Unit Price Tax Paid …" at bounding box center [756, 330] width 1041 height 283
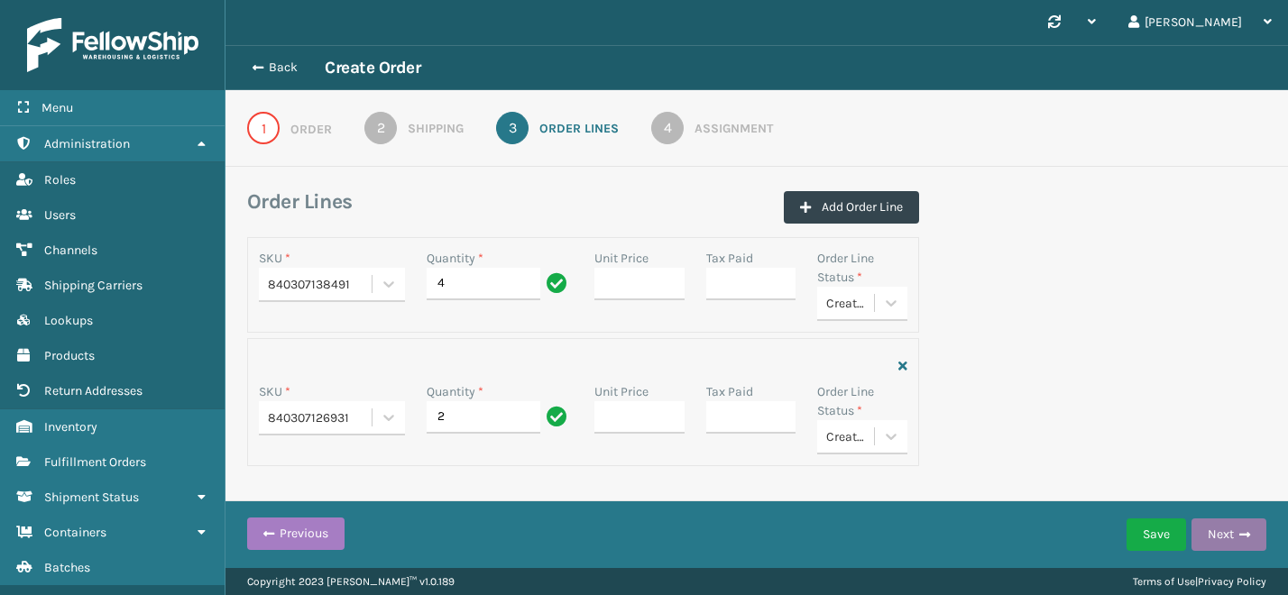
click at [1235, 532] on button "Next" at bounding box center [1229, 535] width 75 height 32
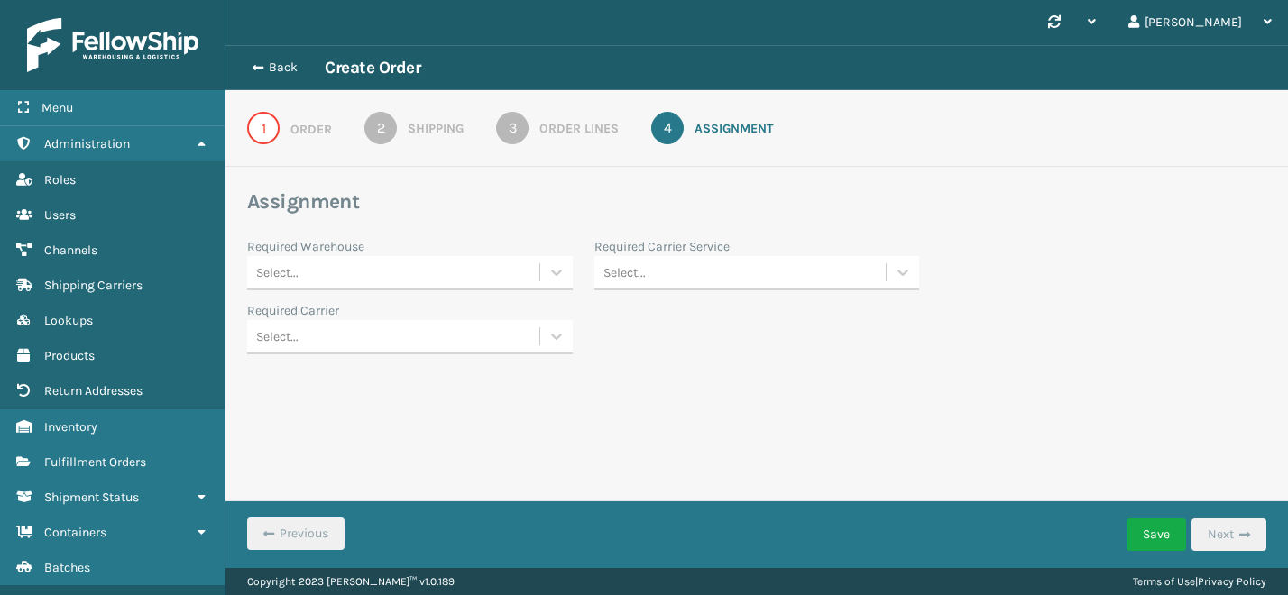
click at [529, 280] on div "Select..." at bounding box center [393, 273] width 292 height 30
click at [364, 324] on div "Fellowship - East" at bounding box center [410, 317] width 326 height 33
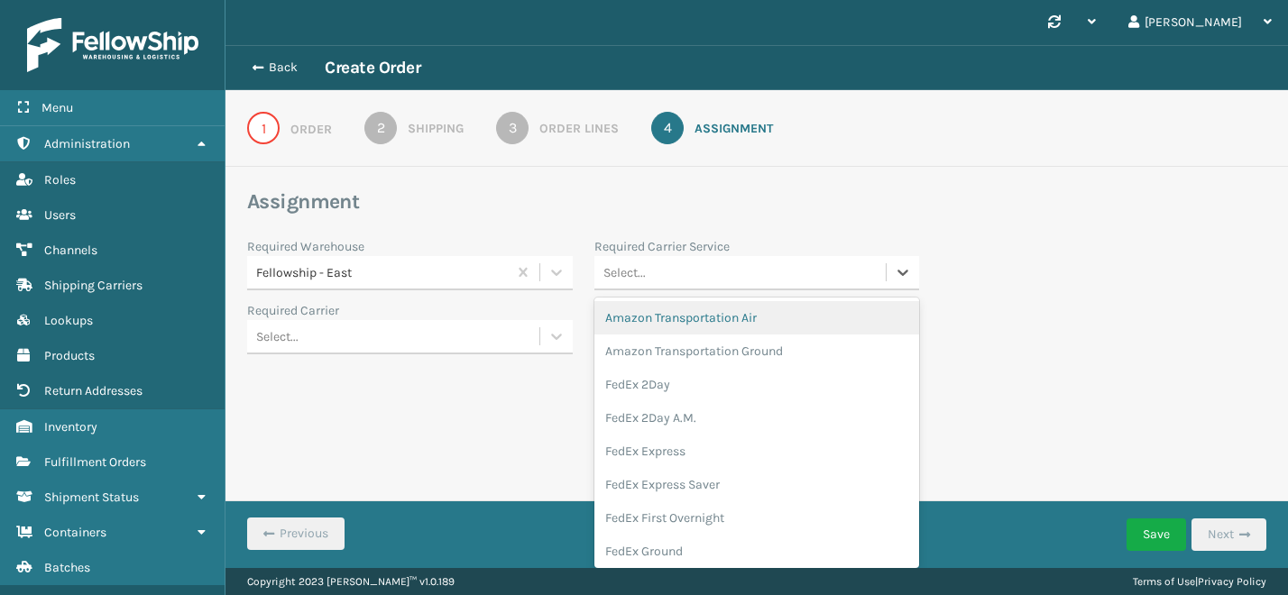
click at [685, 263] on div "Select..." at bounding box center [741, 273] width 292 height 30
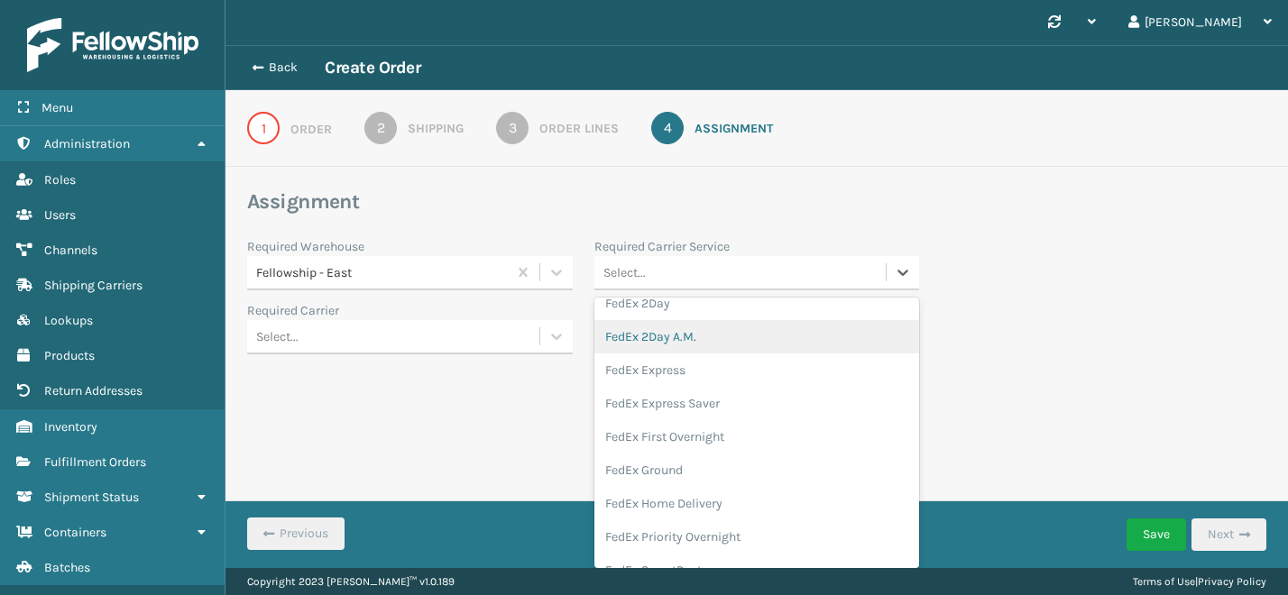
scroll to position [106, 0]
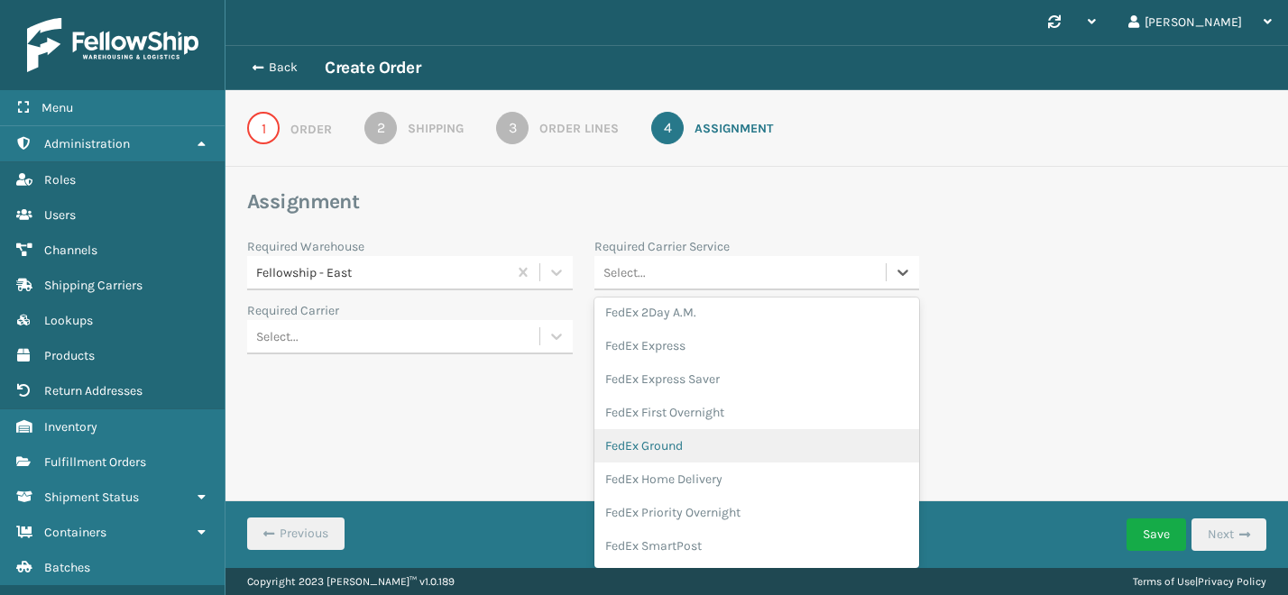
click at [694, 438] on div "FedEx Ground" at bounding box center [758, 445] width 326 height 33
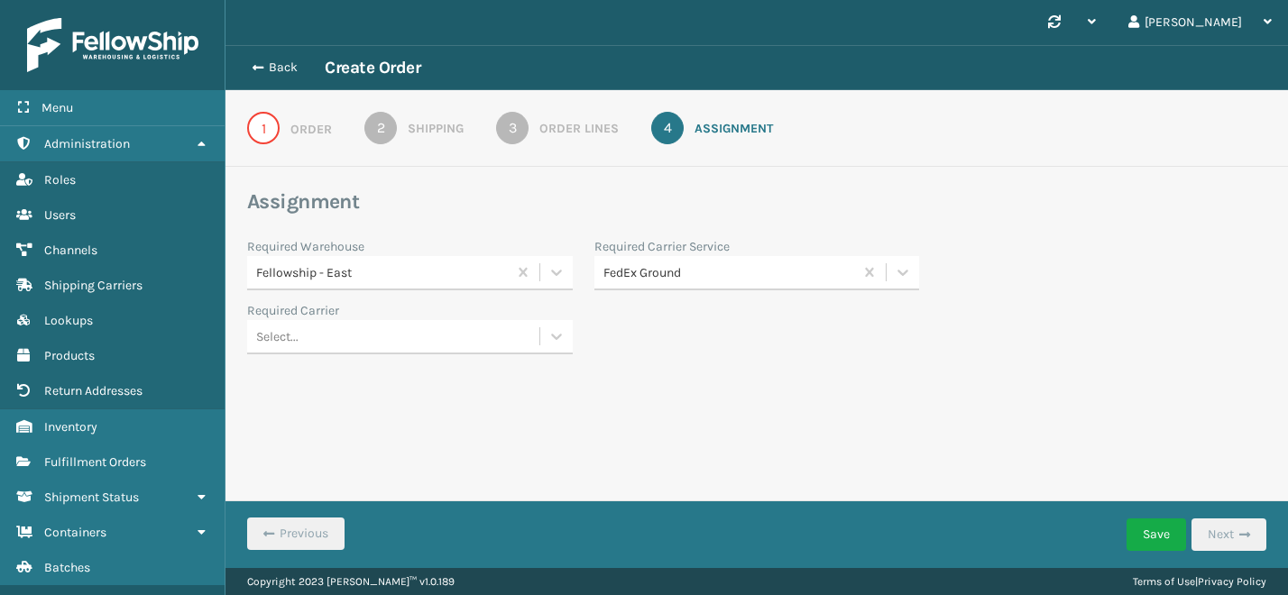
click at [921, 392] on div "Back Create Order 1 Order 2 Shipping 3 Order Lines 4 Assignment Assignment Requ…" at bounding box center [757, 233] width 1063 height 376
click at [1142, 533] on button "Save" at bounding box center [1157, 535] width 60 height 32
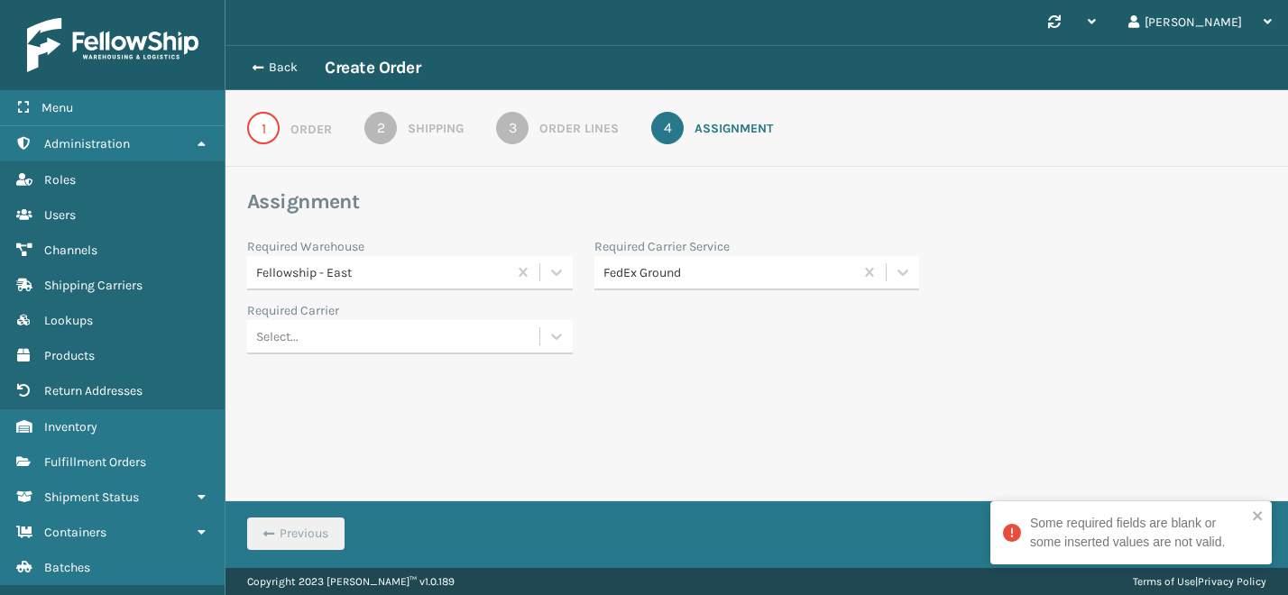
click at [1132, 429] on div "Synchronise all channels [PERSON_NAME] Log Out Back Create Order 1 Order 2 Ship…" at bounding box center [757, 284] width 1063 height 568
click at [259, 128] on div "1" at bounding box center [263, 128] width 32 height 32
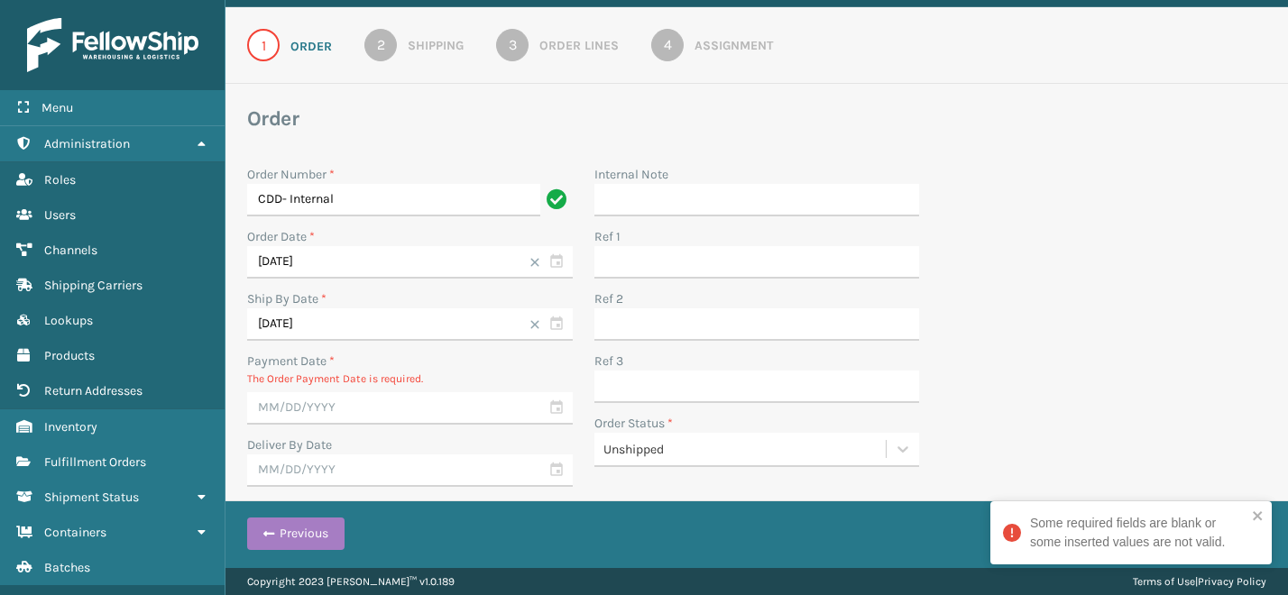
scroll to position [105, 0]
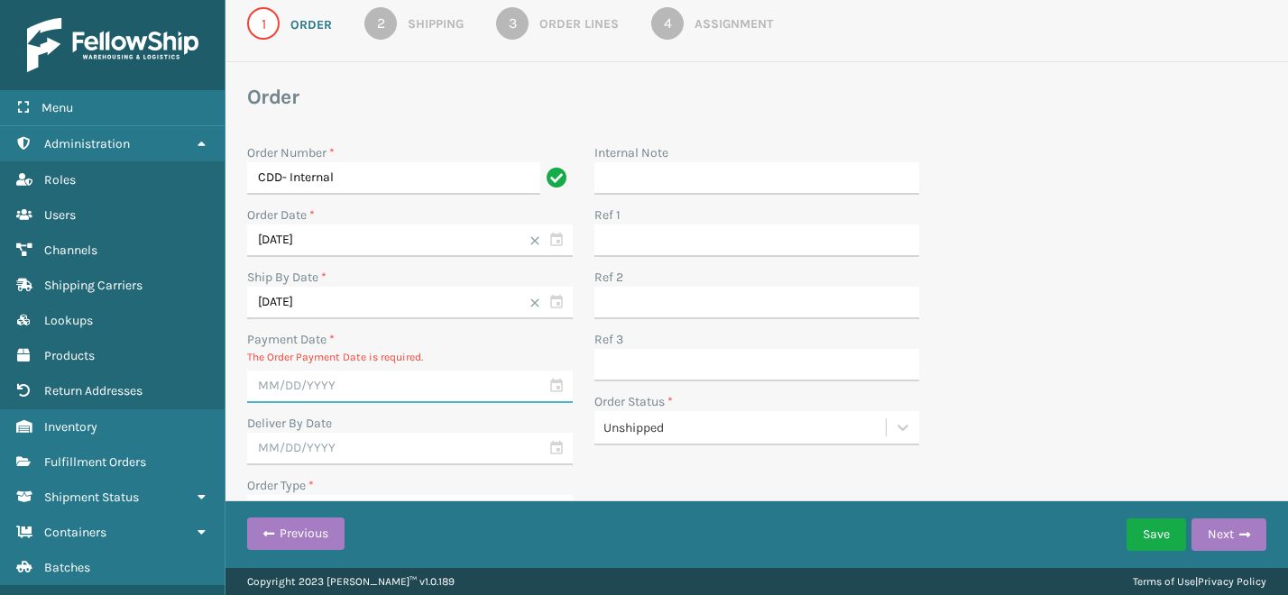
click at [558, 392] on input "text" at bounding box center [410, 387] width 326 height 32
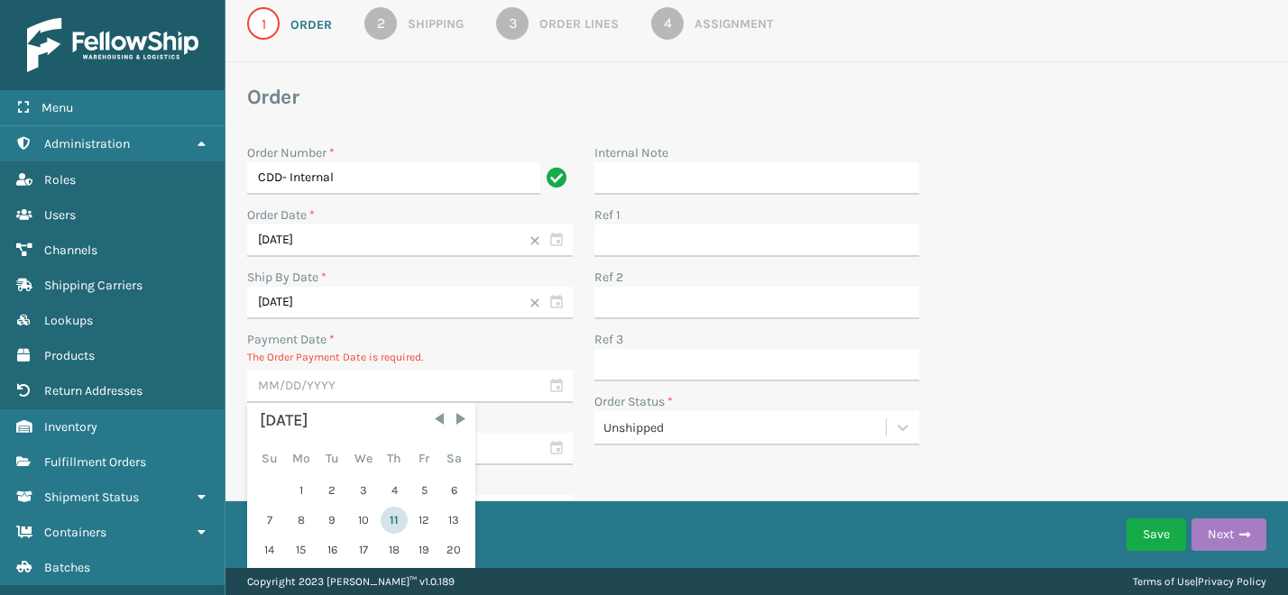
click at [392, 518] on div "11" at bounding box center [394, 520] width 27 height 27
type input "[DATE]"
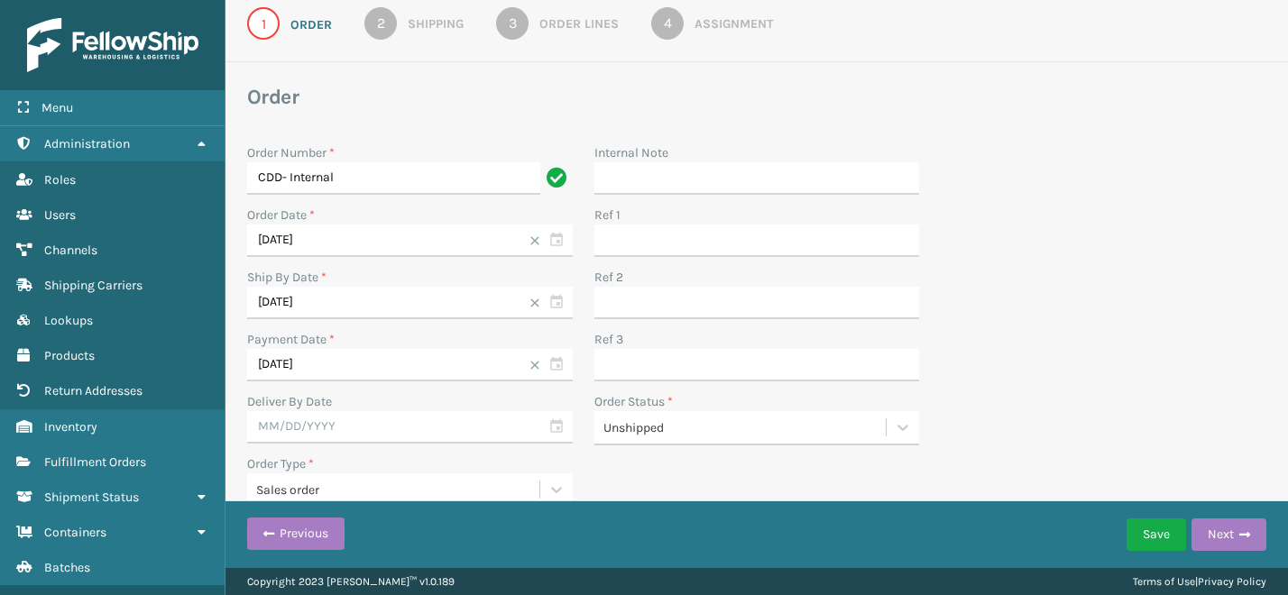
scroll to position [111, 0]
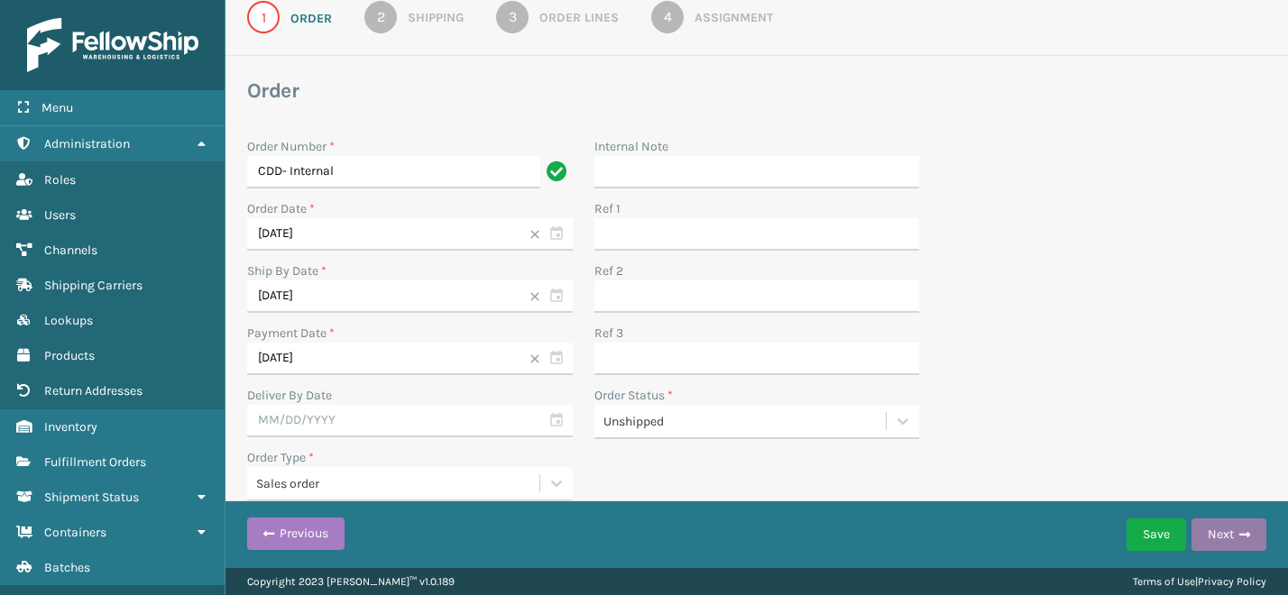
click at [1222, 531] on button "Next" at bounding box center [1229, 535] width 75 height 32
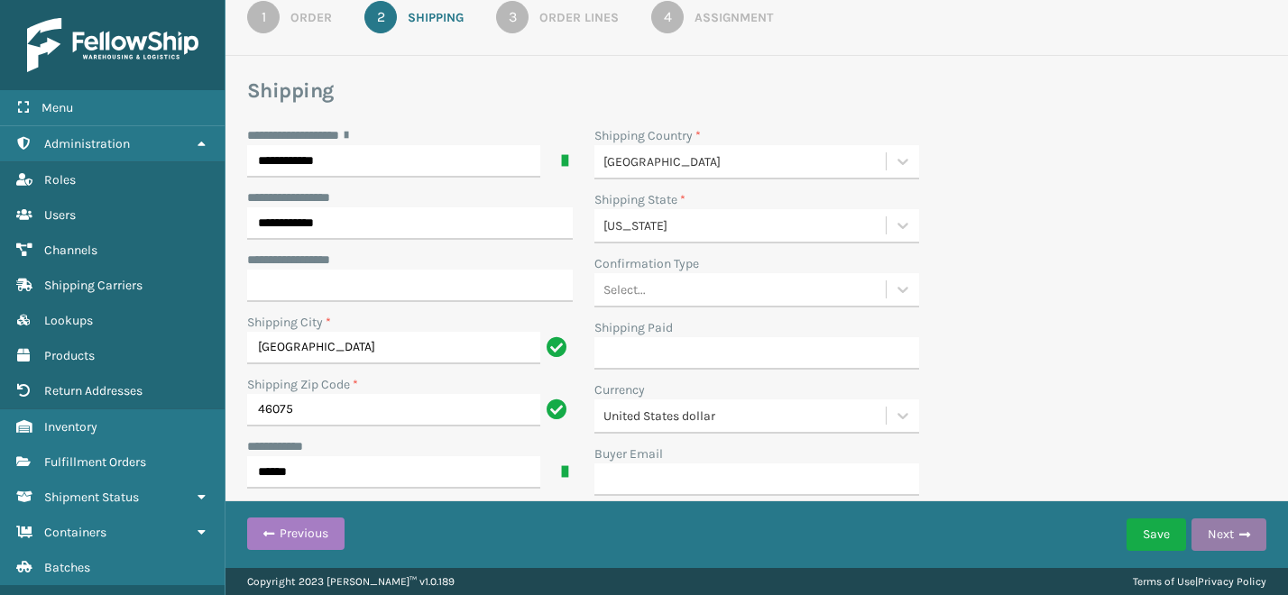
click at [1222, 531] on button "Next" at bounding box center [1229, 535] width 75 height 32
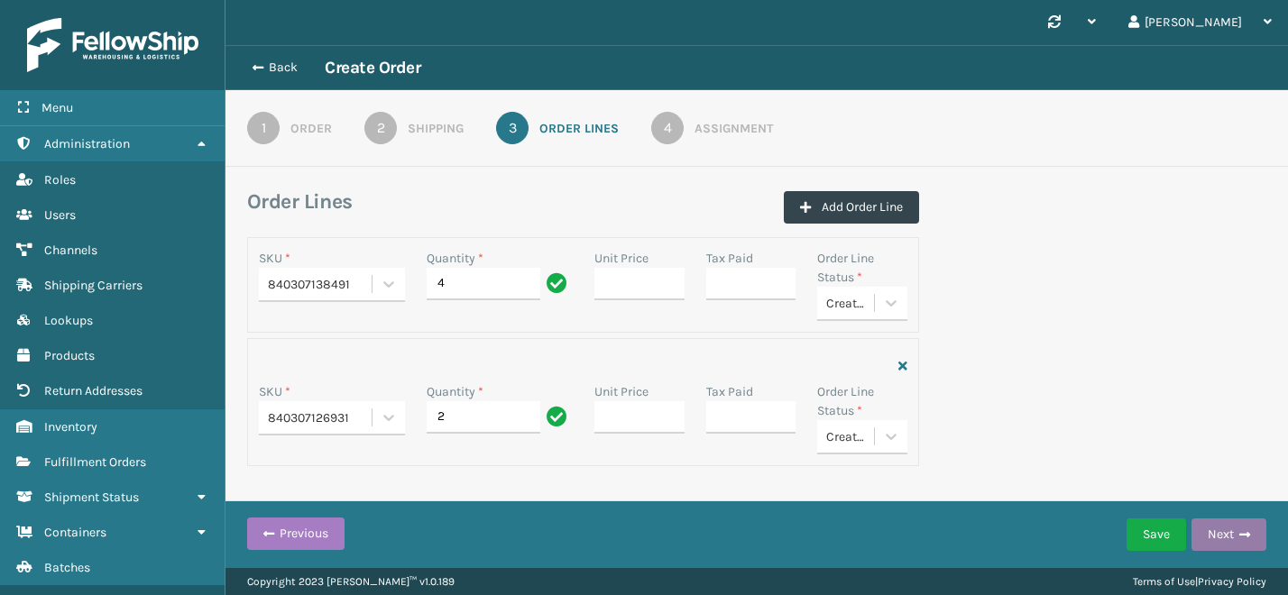
scroll to position [0, 0]
click at [1222, 531] on button "Next" at bounding box center [1229, 535] width 75 height 32
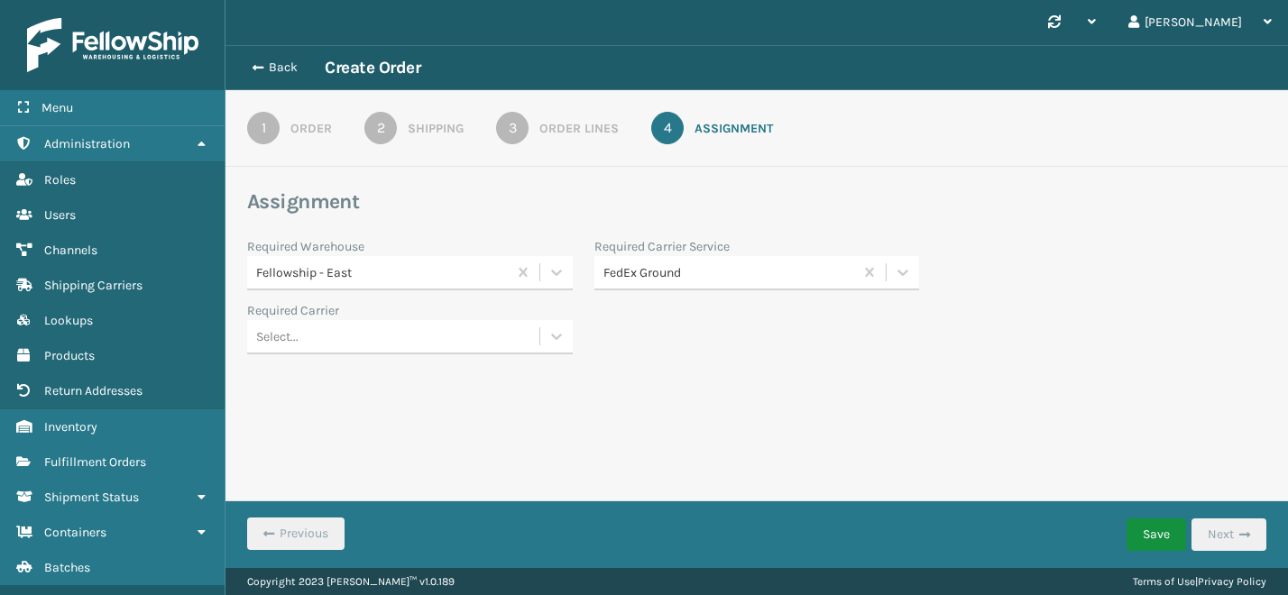
click at [1174, 535] on button "Save" at bounding box center [1157, 535] width 60 height 32
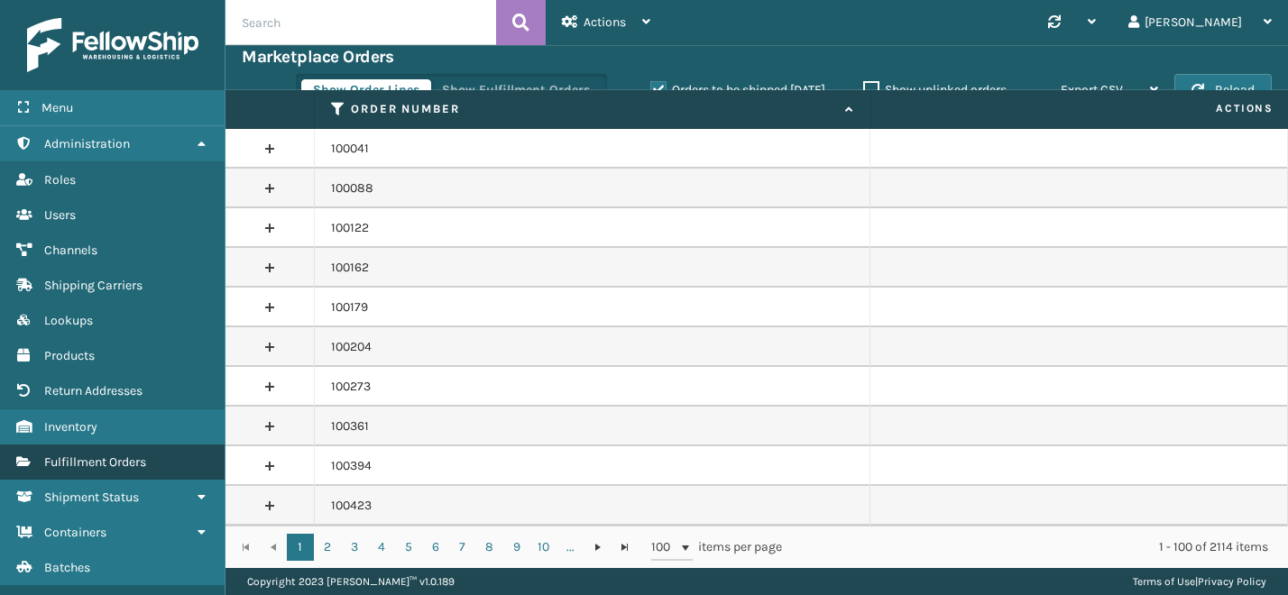
click at [113, 457] on span "Fulfillment Orders" at bounding box center [95, 462] width 102 height 15
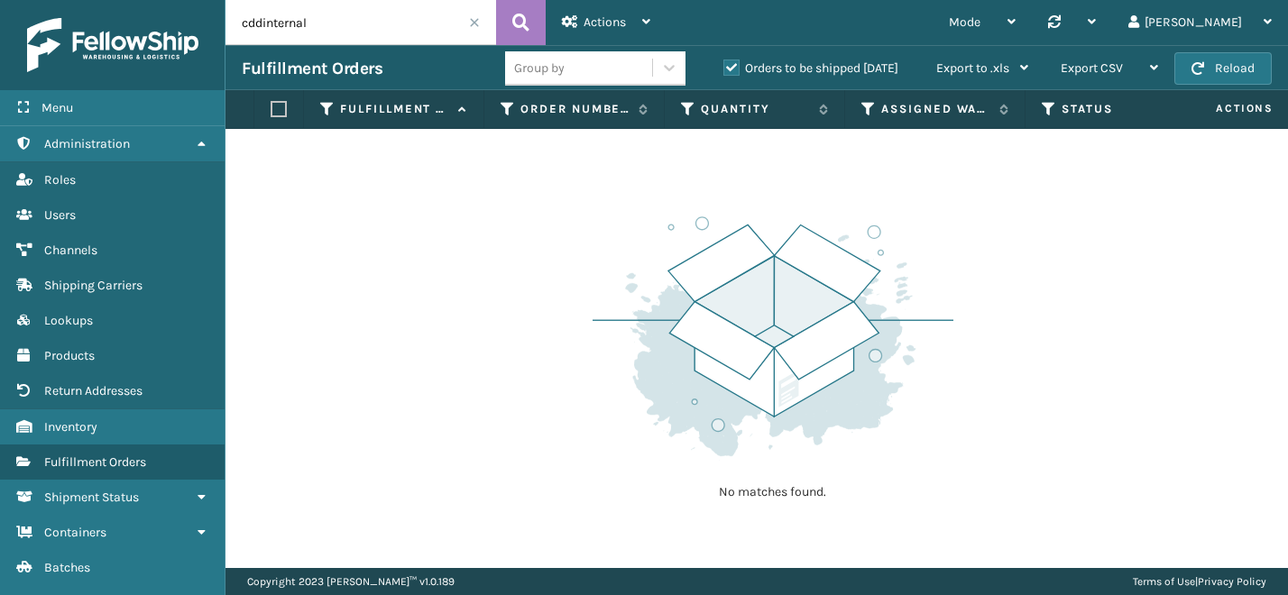
click at [476, 27] on span at bounding box center [474, 22] width 11 height 11
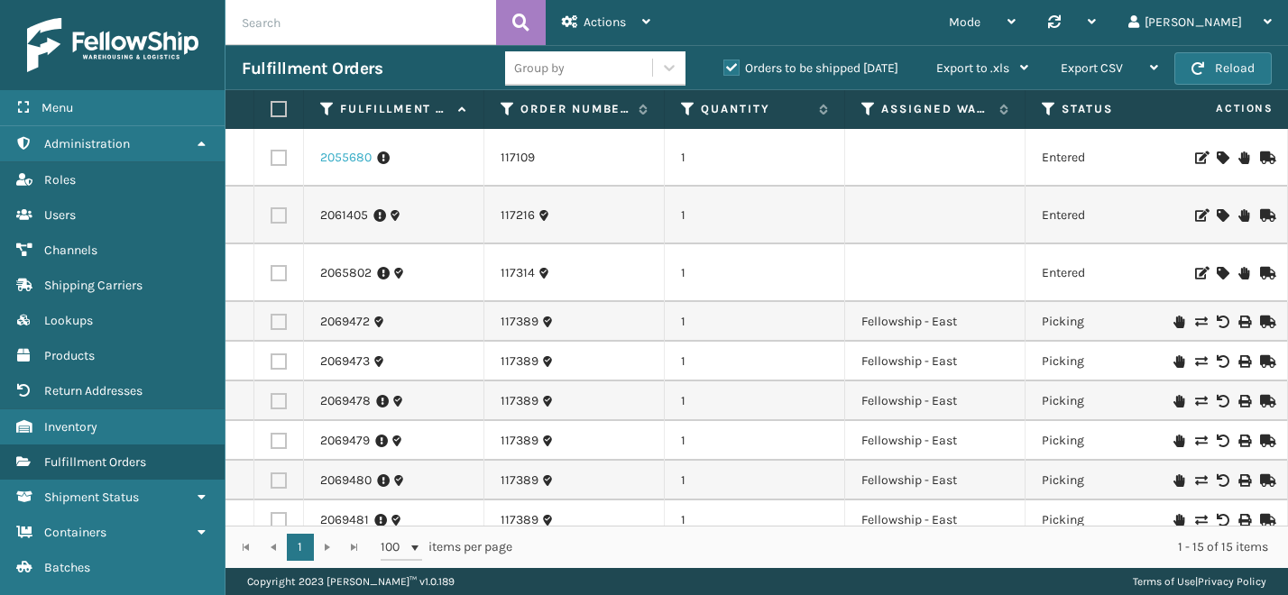
click at [355, 155] on link "2055680" at bounding box center [345, 158] width 51 height 18
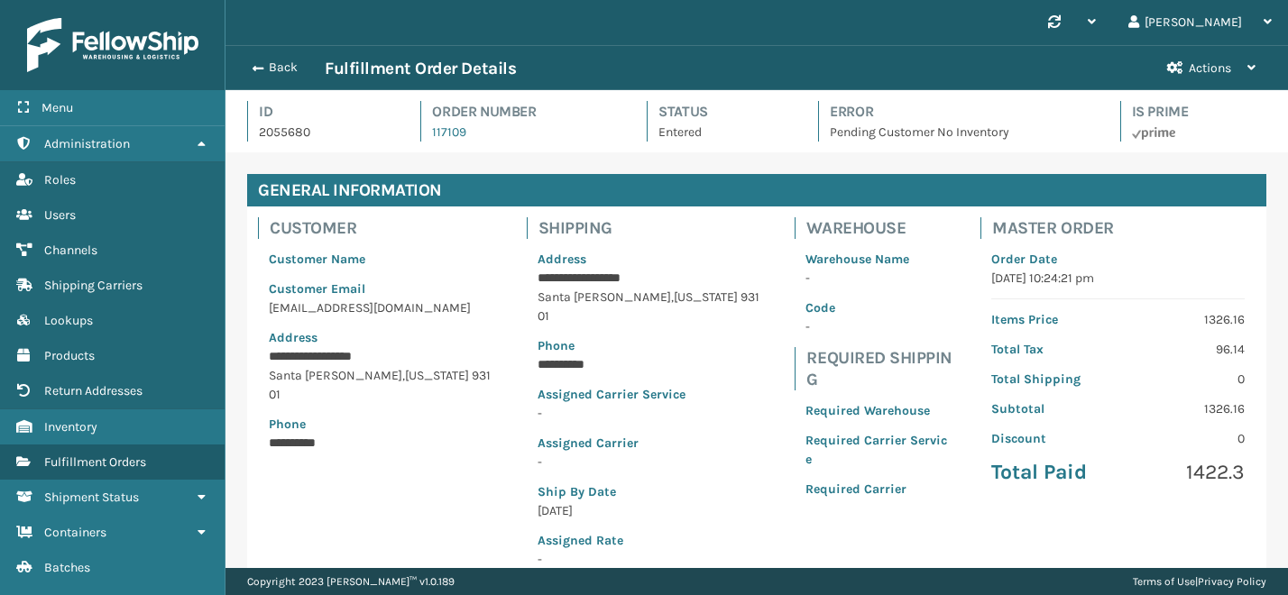
scroll to position [43, 1063]
click at [257, 75] on button "Back" at bounding box center [283, 68] width 83 height 16
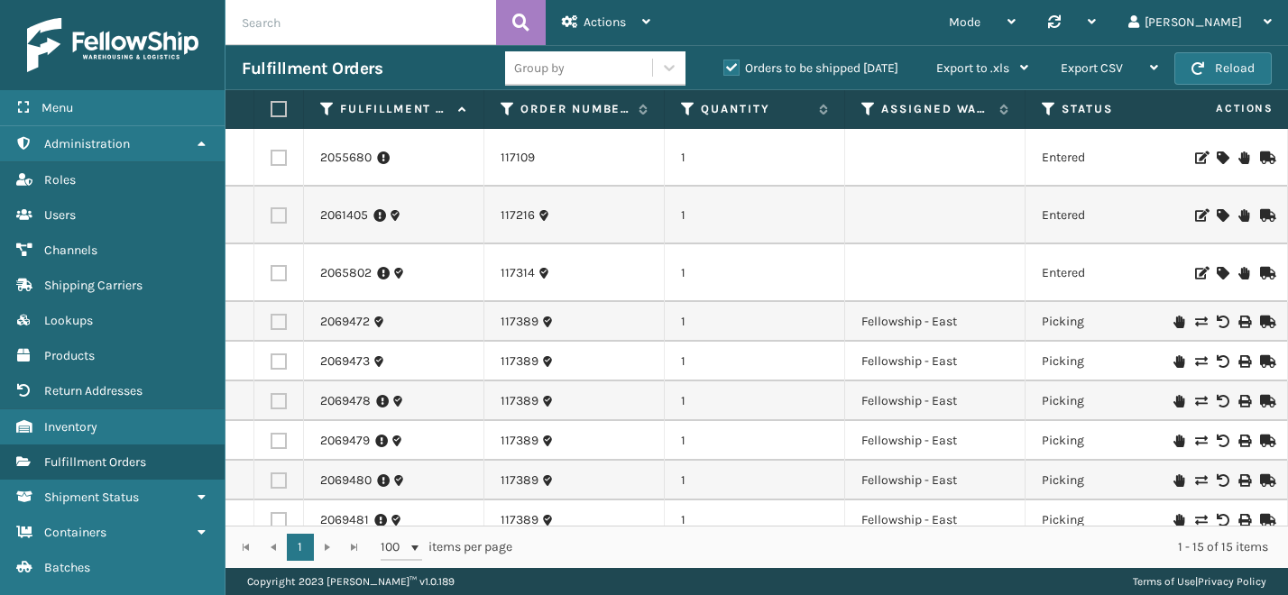
click at [365, 25] on input "text" at bounding box center [361, 22] width 271 height 45
type input "cdd internal"
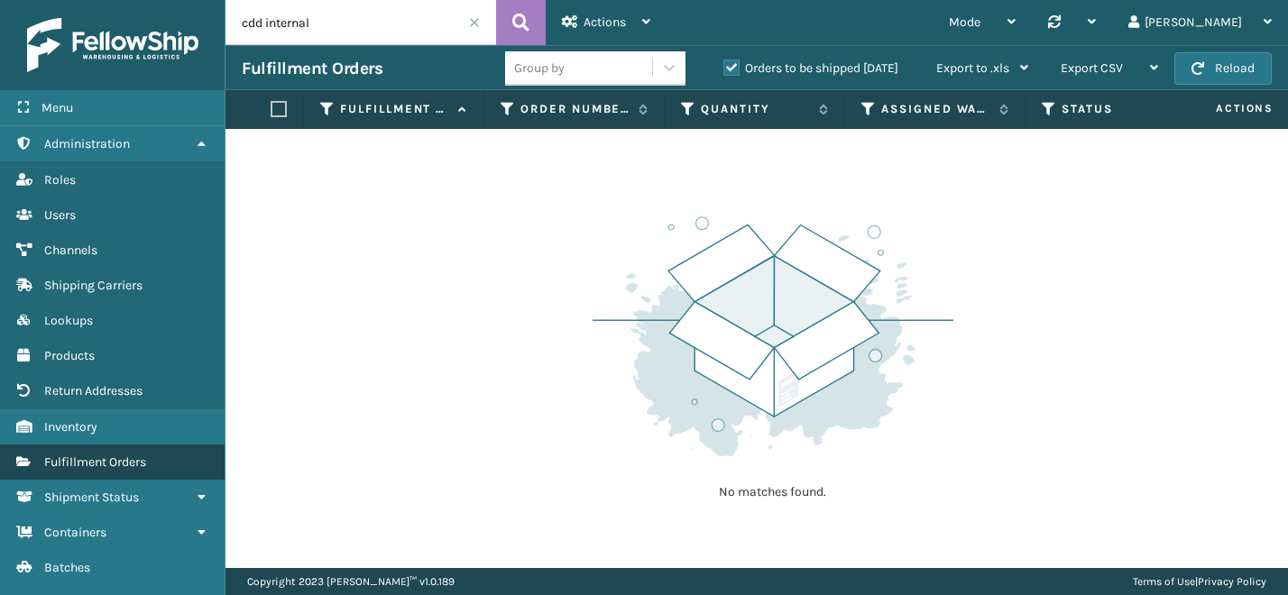
click at [121, 460] on span "Fulfillment Orders" at bounding box center [95, 462] width 102 height 15
click at [110, 460] on span "Fulfillment Orders" at bounding box center [95, 462] width 102 height 15
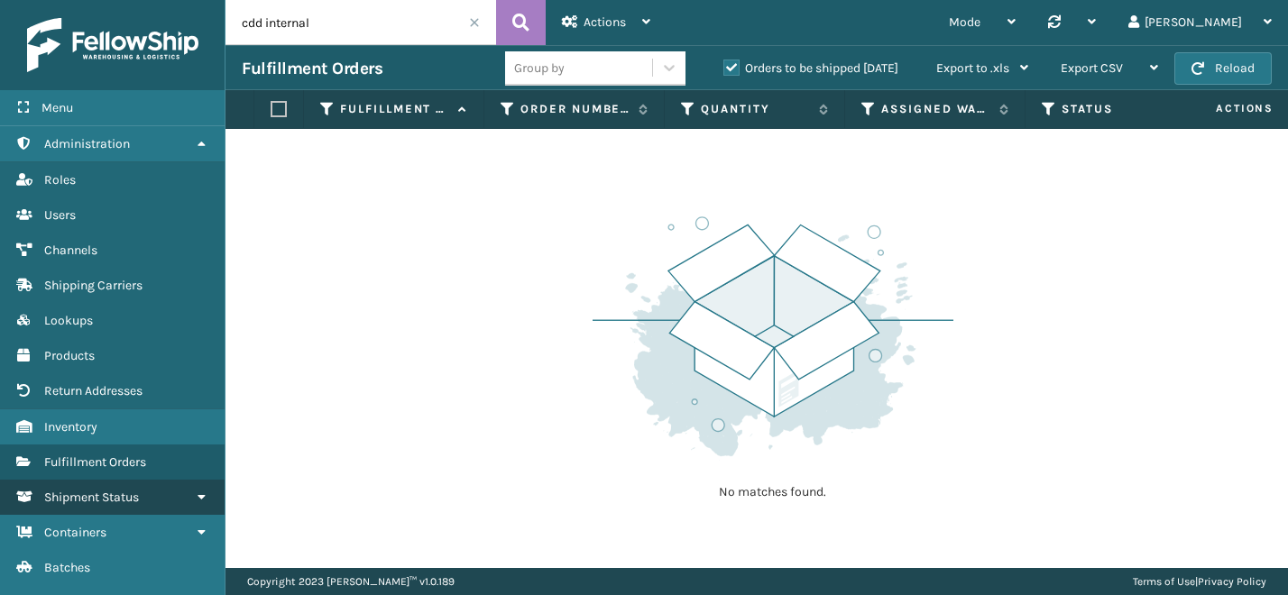
click at [101, 497] on span "Shipment Status" at bounding box center [91, 497] width 95 height 15
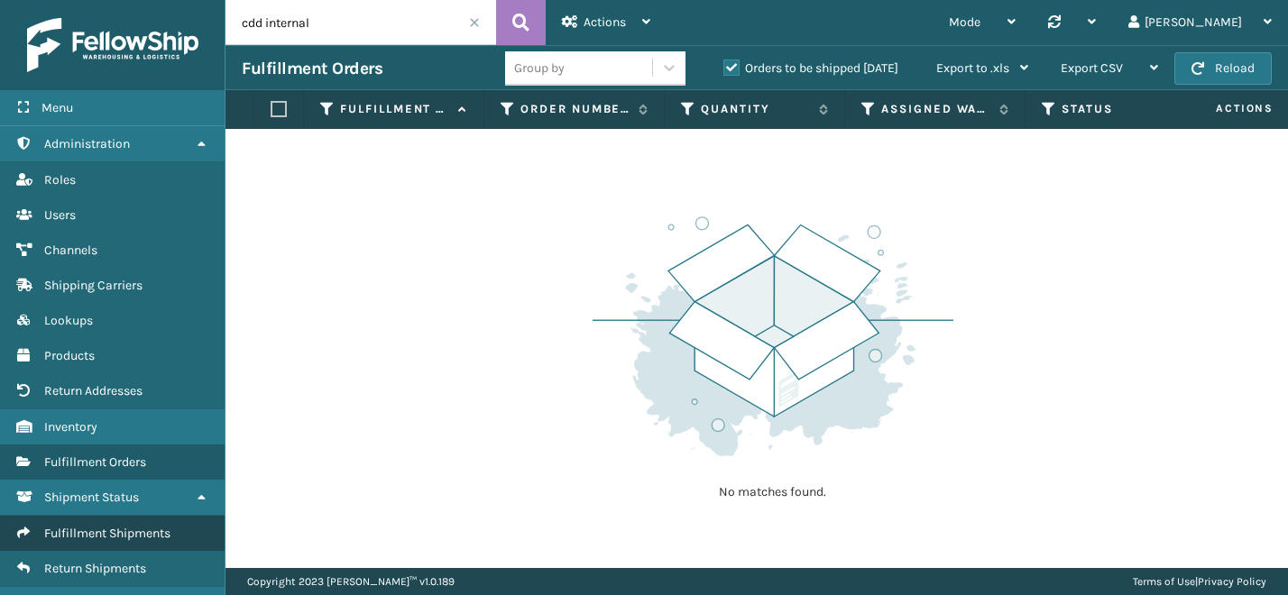
click at [102, 526] on span "Fulfillment Shipments" at bounding box center [107, 533] width 126 height 15
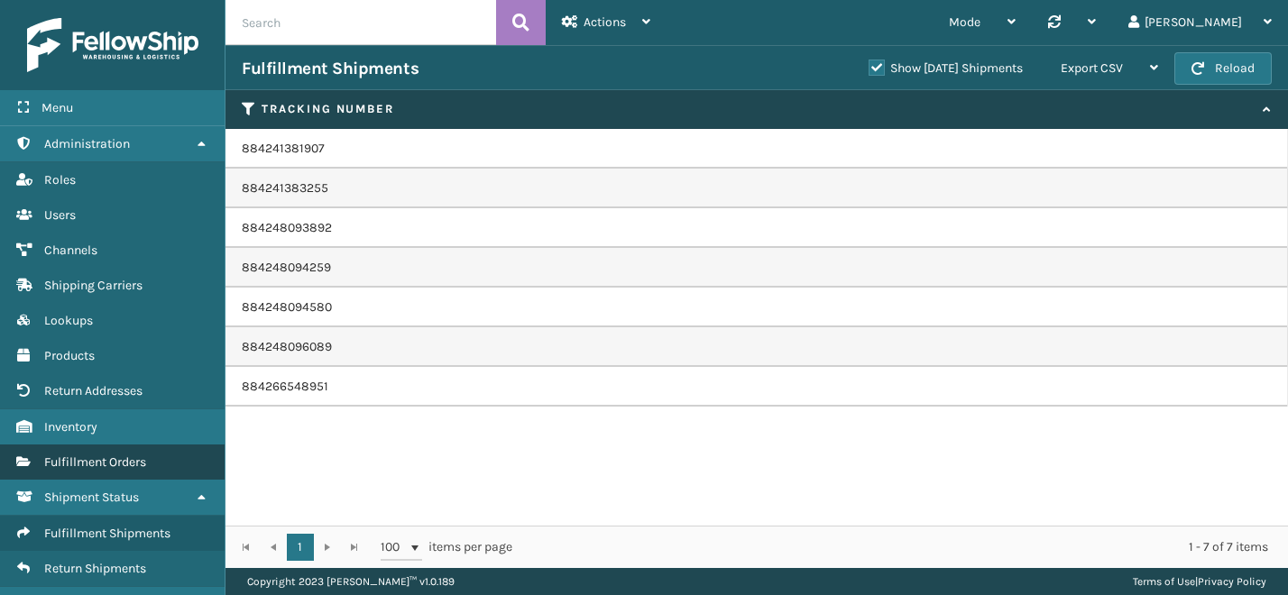
click at [122, 458] on span "Fulfillment Orders" at bounding box center [95, 462] width 102 height 15
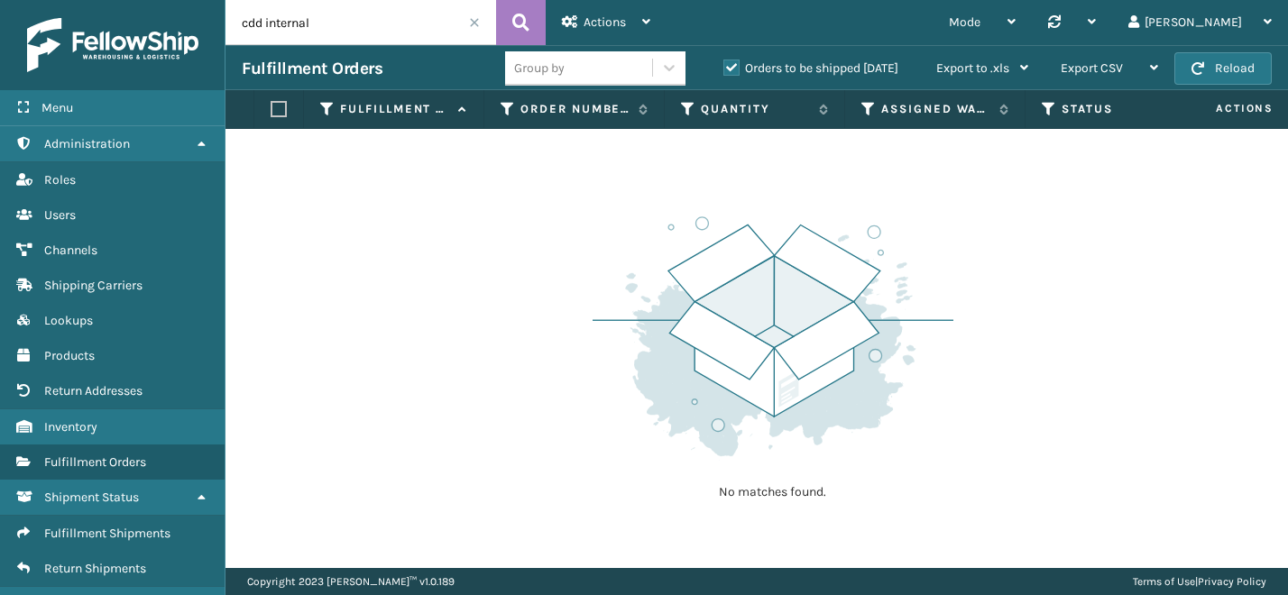
click at [475, 23] on span at bounding box center [474, 22] width 11 height 11
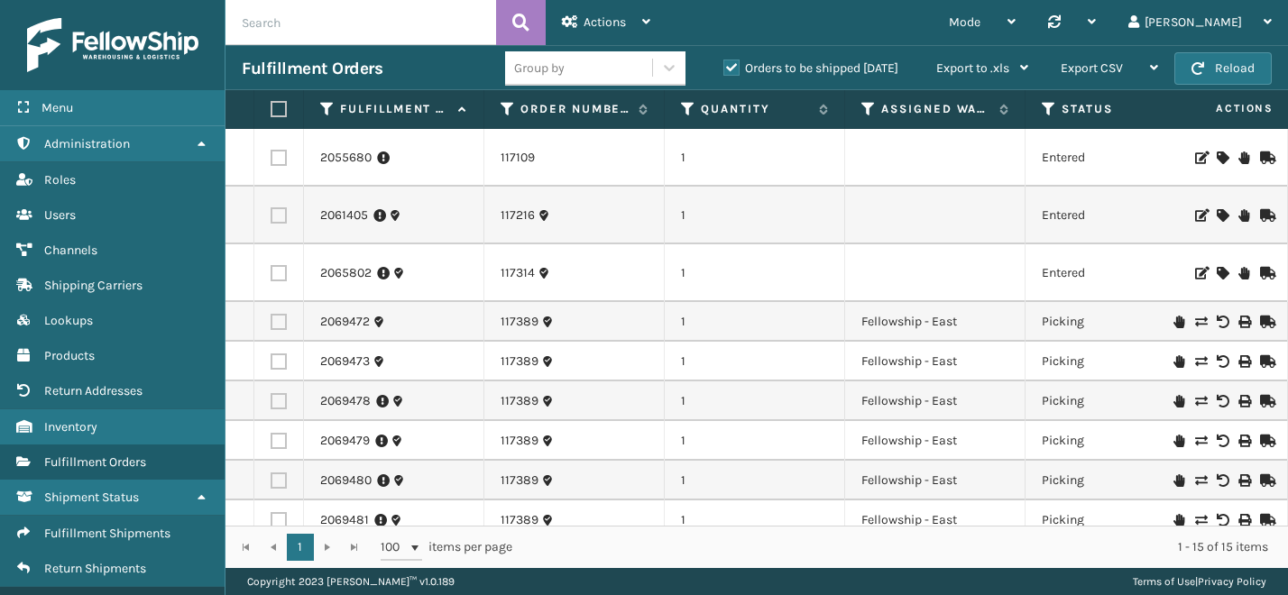
click at [120, 589] on link "Containers" at bounding box center [112, 604] width 225 height 35
click at [56, 595] on span "Containers" at bounding box center [75, 604] width 62 height 15
